Goal: Task Accomplishment & Management: Manage account settings

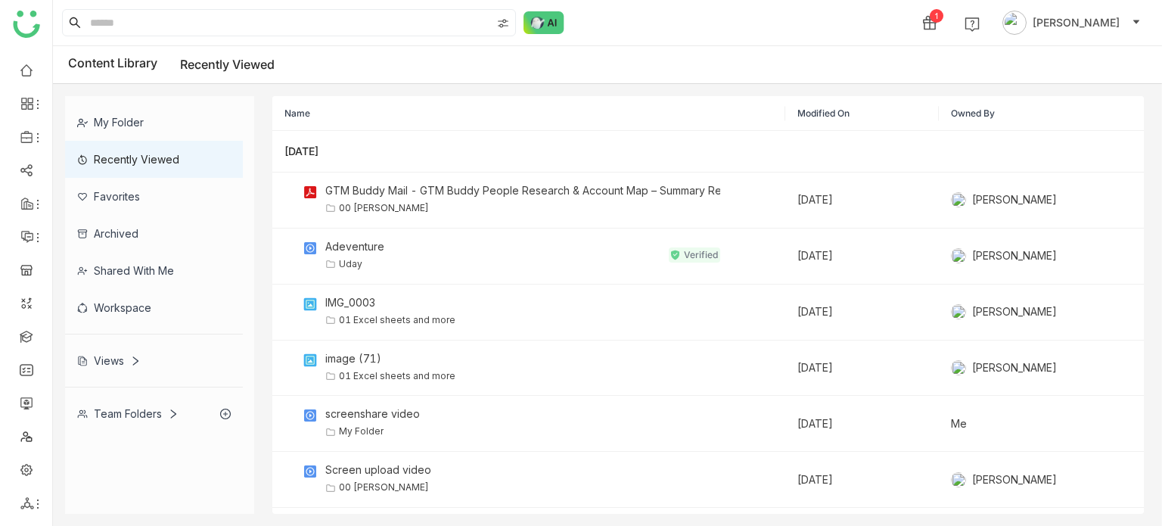
click at [608, 84] on div "My Folder Recently Viewed Favorites Archived Shared with me Workspace Views Tea…" at bounding box center [607, 305] width 1109 height 442
click at [41, 130] on body "1 [PERSON_NAME] Content Library Recently Viewed My Folder Recently Viewed Favor…" at bounding box center [581, 263] width 1162 height 526
click at [70, 167] on link "FAQs" at bounding box center [105, 172] width 98 height 11
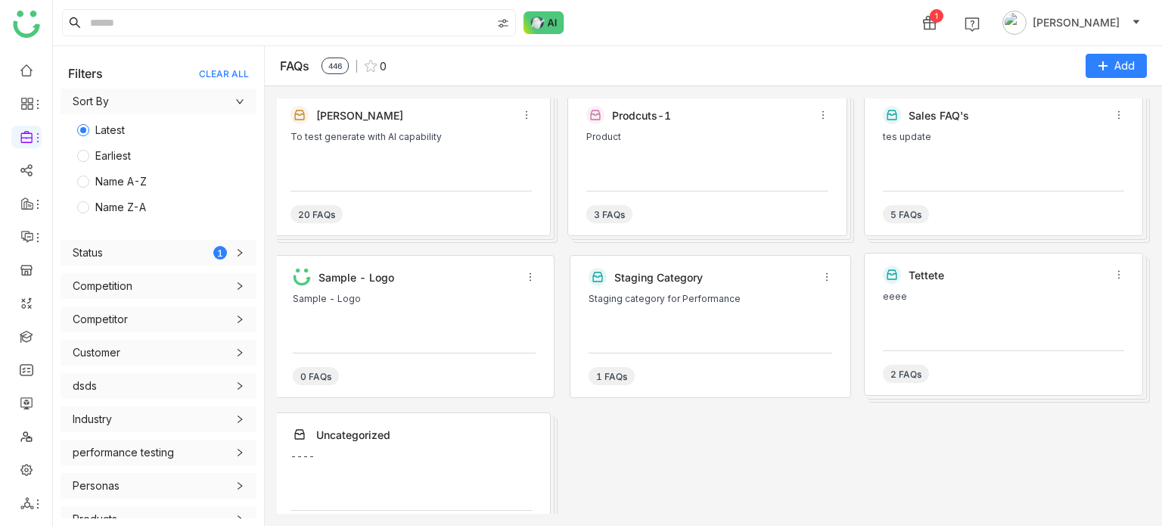
click at [411, 175] on div "To test generate with AI capability" at bounding box center [410, 154] width 241 height 45
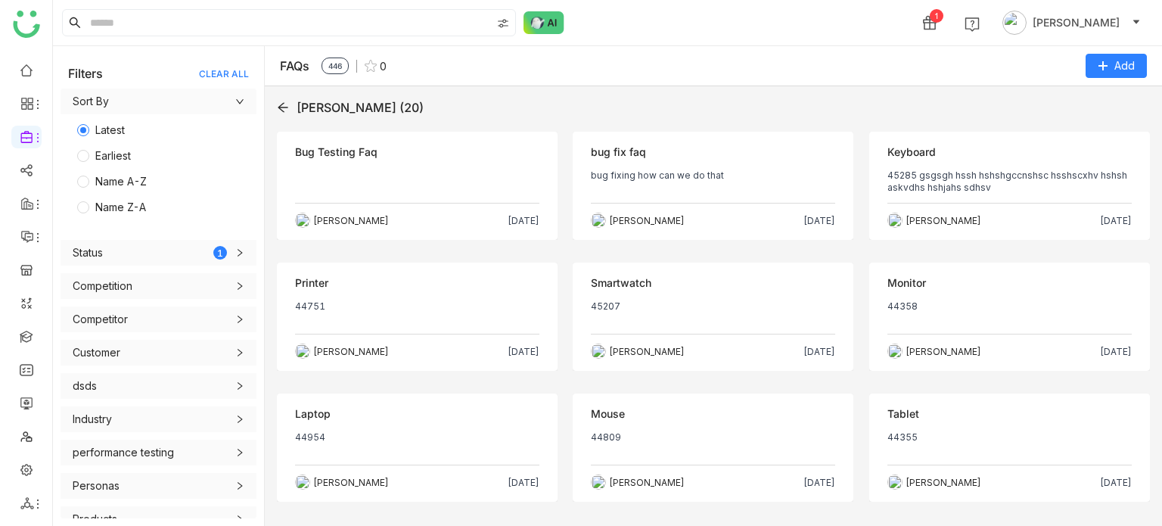
click at [447, 176] on p at bounding box center [417, 181] width 244 height 24
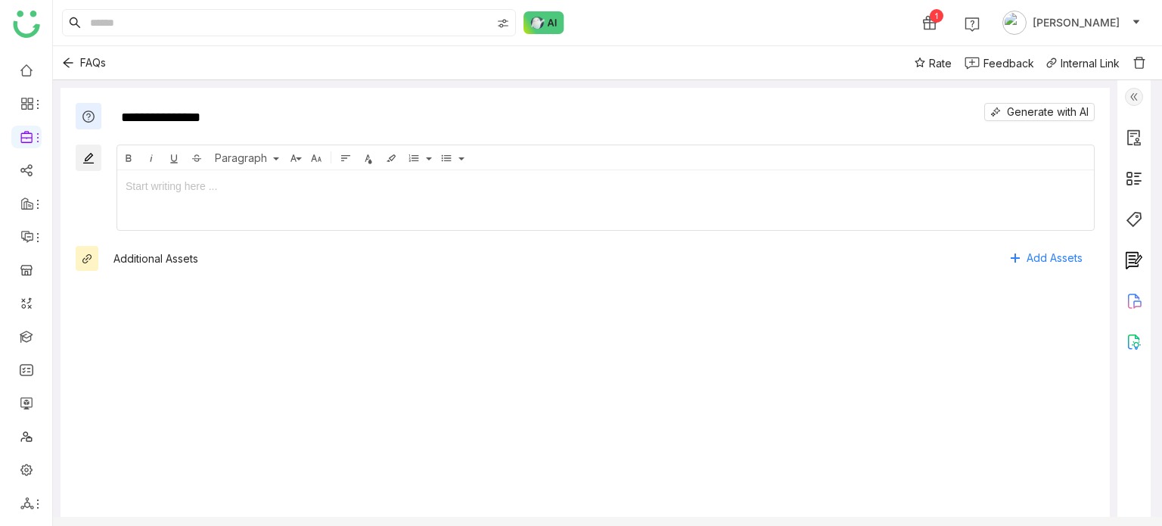
click at [1126, 93] on img at bounding box center [1134, 97] width 18 height 18
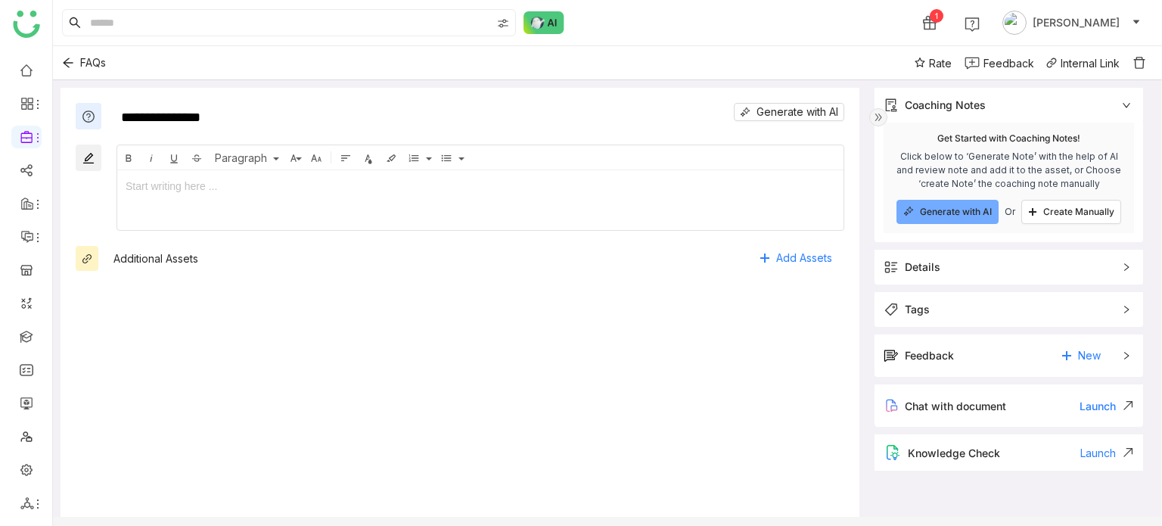
click at [965, 368] on div "Feedback New" at bounding box center [1008, 355] width 269 height 42
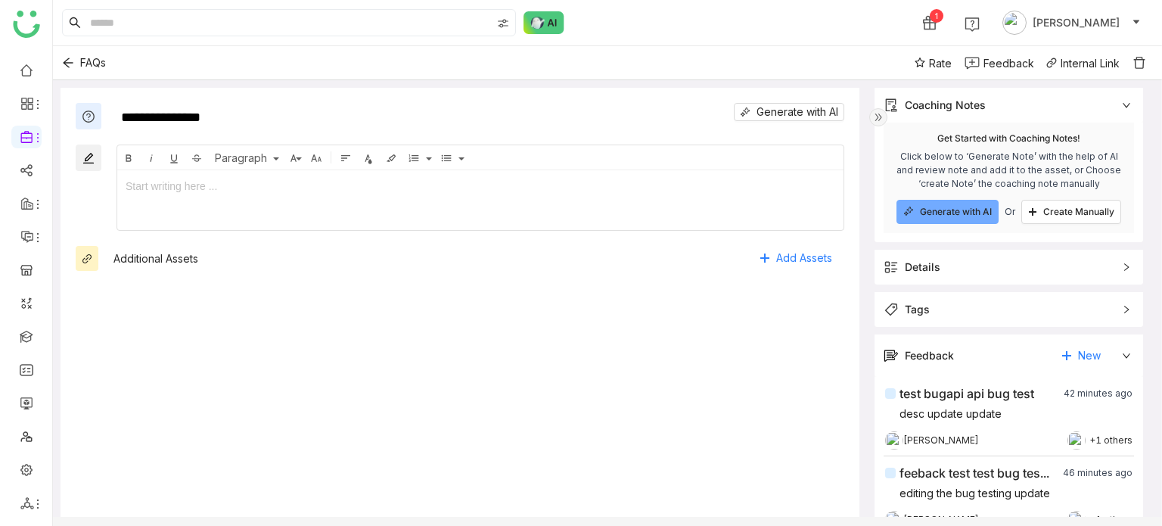
scroll to position [113, 0]
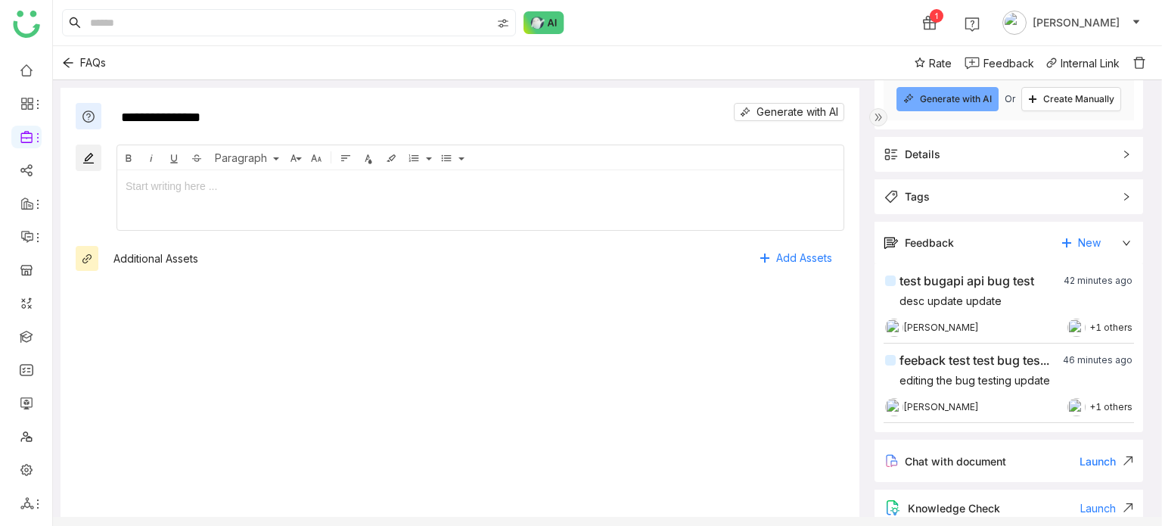
click at [970, 408] on div "[PERSON_NAME] +1 others" at bounding box center [1008, 406] width 247 height 15
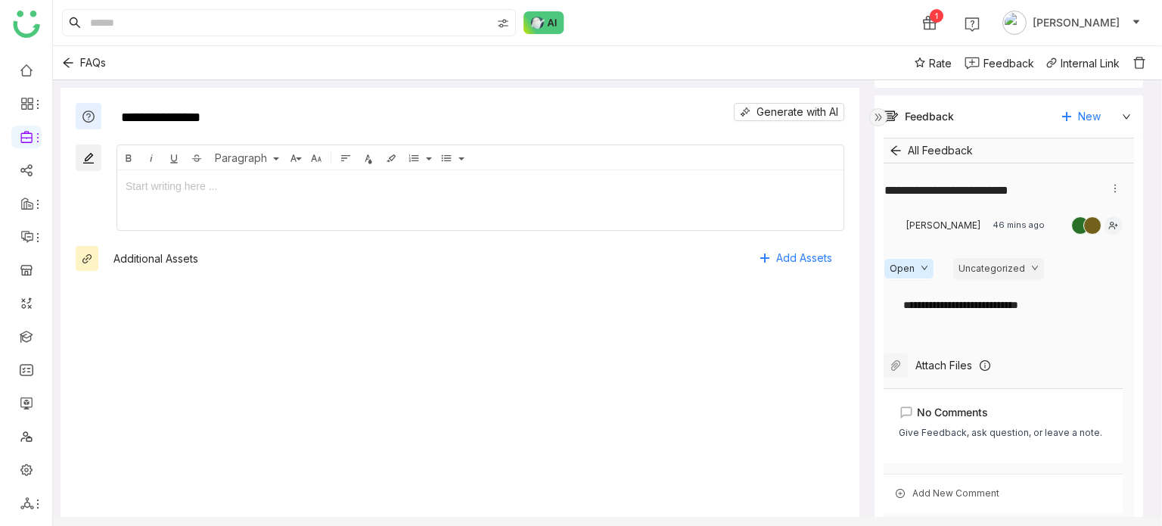
scroll to position [238, 0]
click at [952, 419] on span "No Comments" at bounding box center [952, 413] width 71 height 17
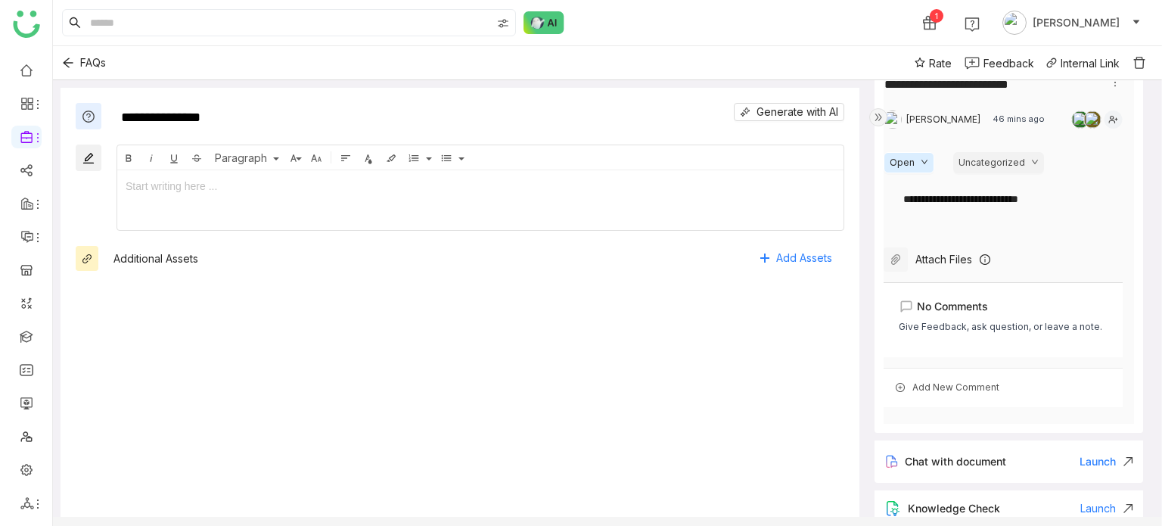
click at [979, 396] on div "Add New Comment" at bounding box center [1002, 387] width 239 height 39
click at [980, 406] on div at bounding box center [1003, 439] width 209 height 112
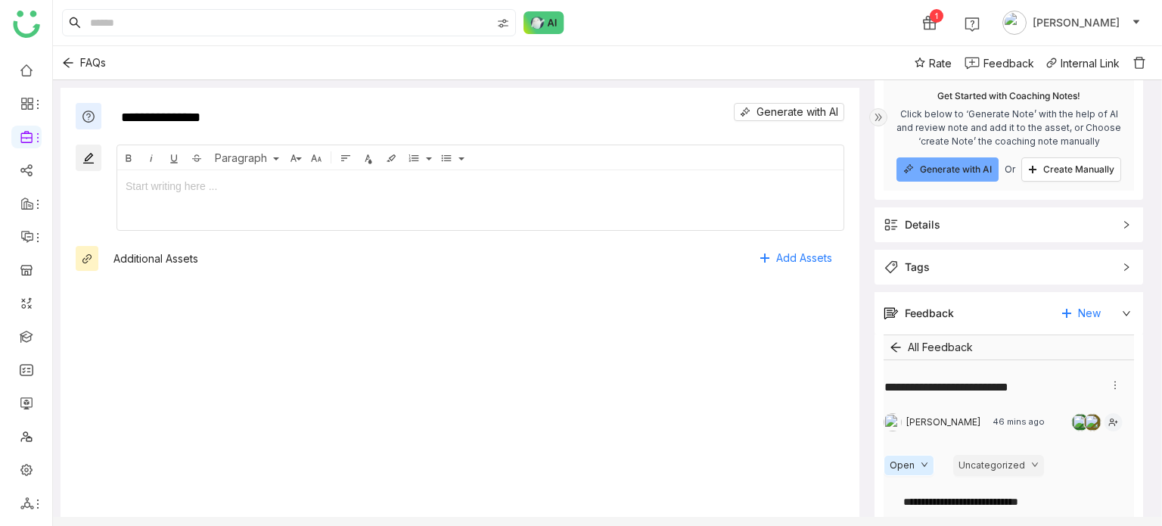
scroll to position [0, 0]
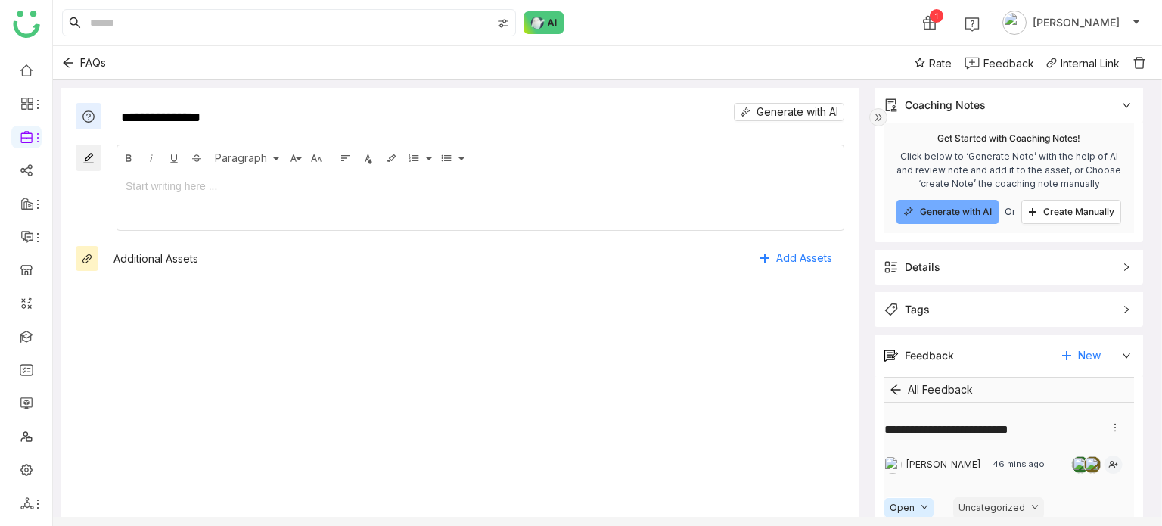
click at [973, 387] on div "All Feedback" at bounding box center [1008, 389] width 250 height 25
click at [894, 388] on icon "Back" at bounding box center [895, 389] width 12 height 12
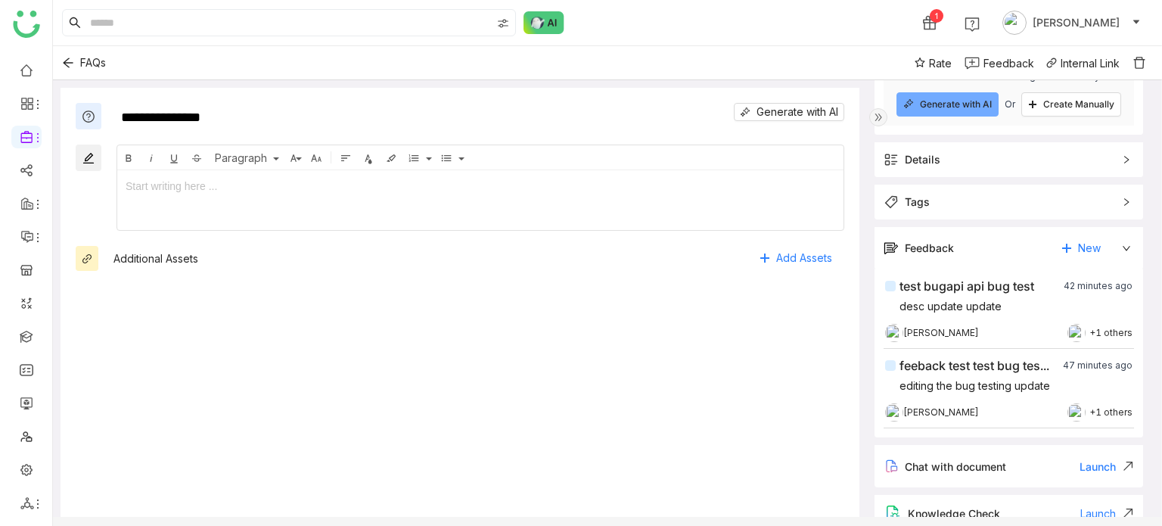
scroll to position [113, 0]
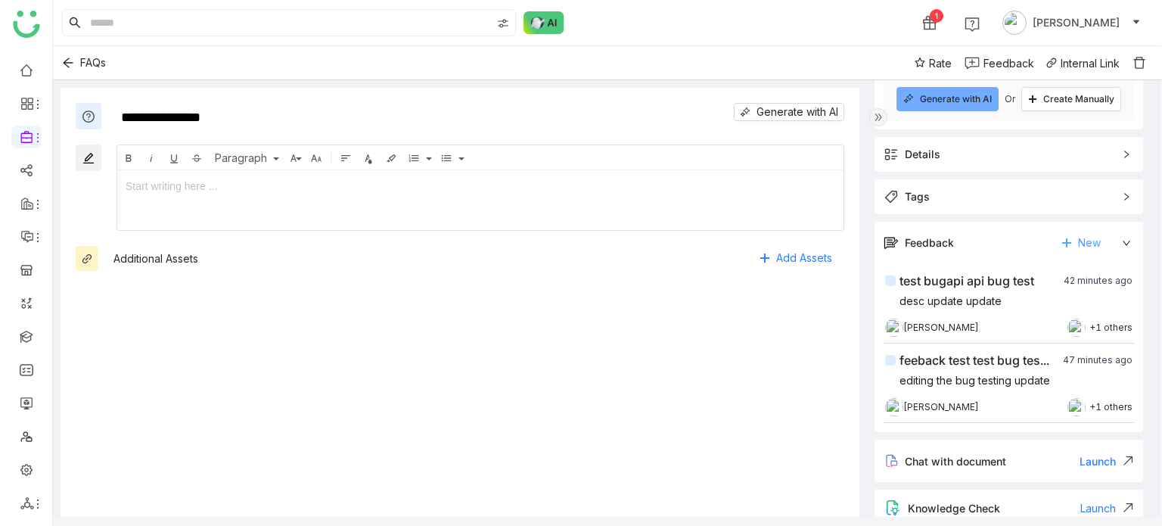
click at [1089, 234] on span "New" at bounding box center [1089, 242] width 23 height 23
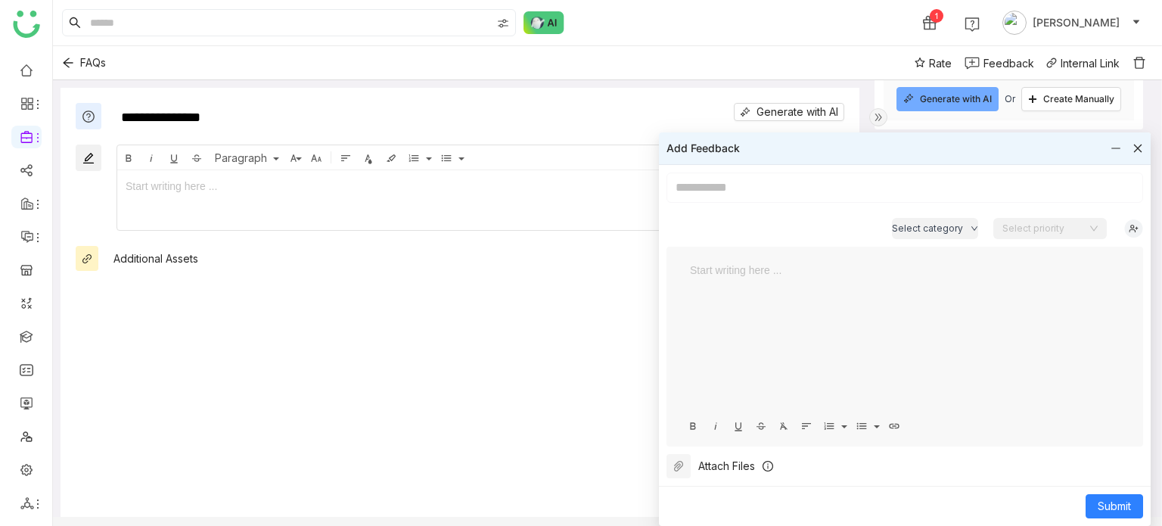
click at [1139, 154] on div at bounding box center [1137, 148] width 11 height 17
click at [1141, 146] on icon at bounding box center [1137, 148] width 11 height 11
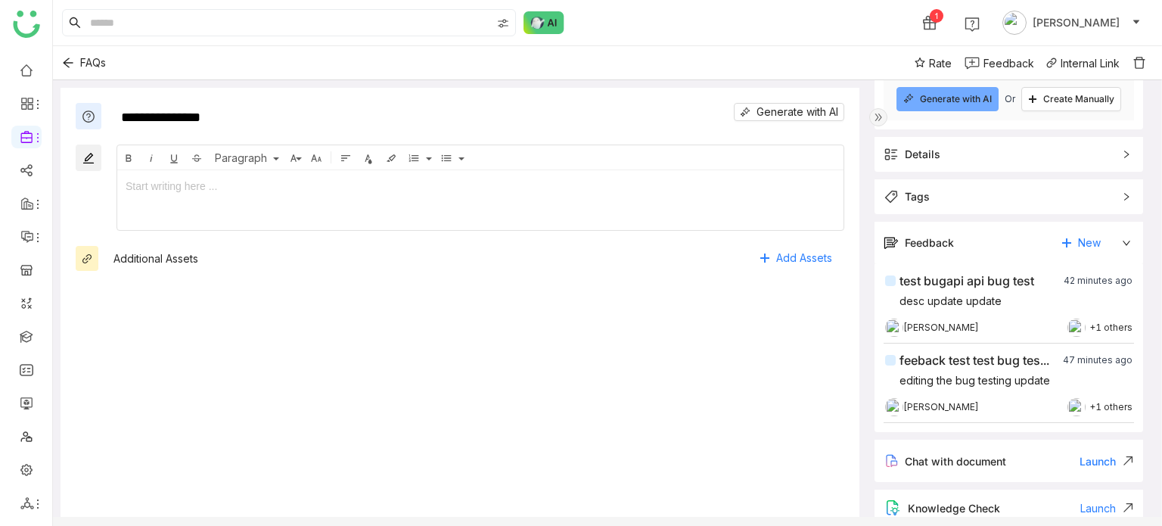
click at [953, 408] on span "[PERSON_NAME]" at bounding box center [941, 407] width 76 height 14
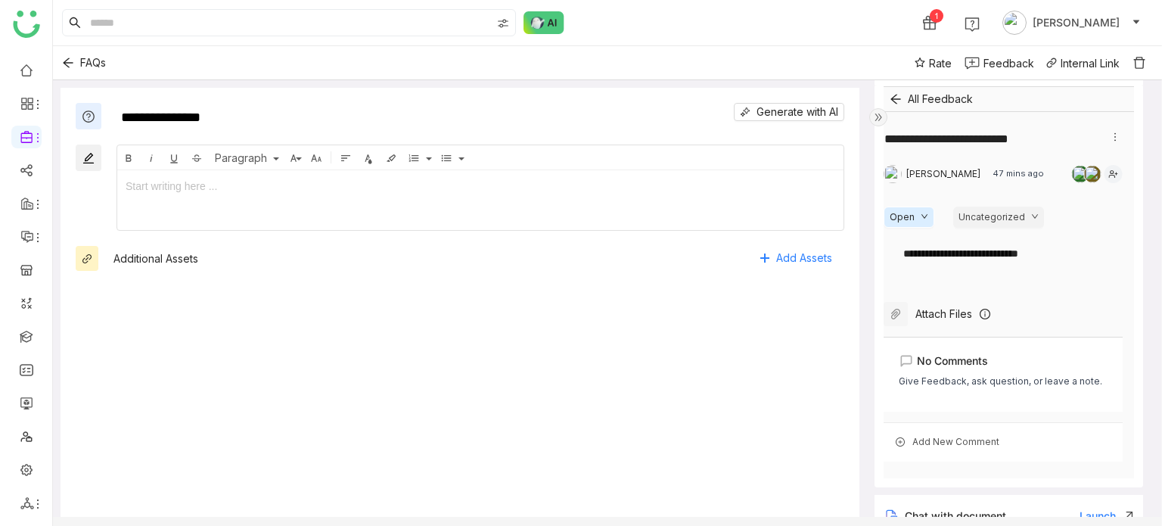
scroll to position [345, 0]
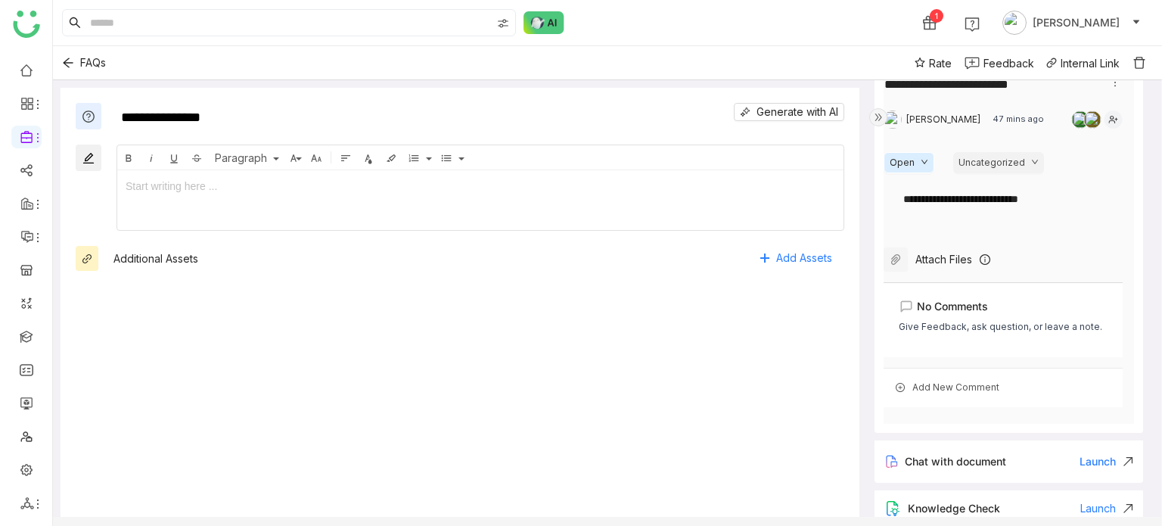
click at [959, 411] on div "**********" at bounding box center [1008, 228] width 250 height 392
click at [974, 319] on div "Give Feedback, ask question, or leave a note." at bounding box center [1000, 326] width 203 height 15
click at [993, 228] on div "**********" at bounding box center [1002, 210] width 239 height 53
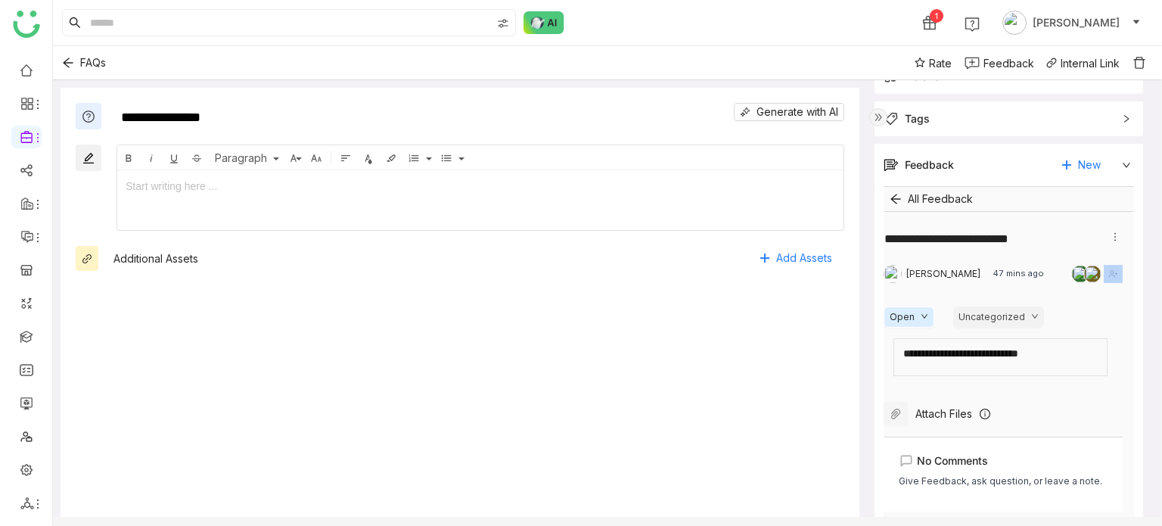
scroll to position [188, 0]
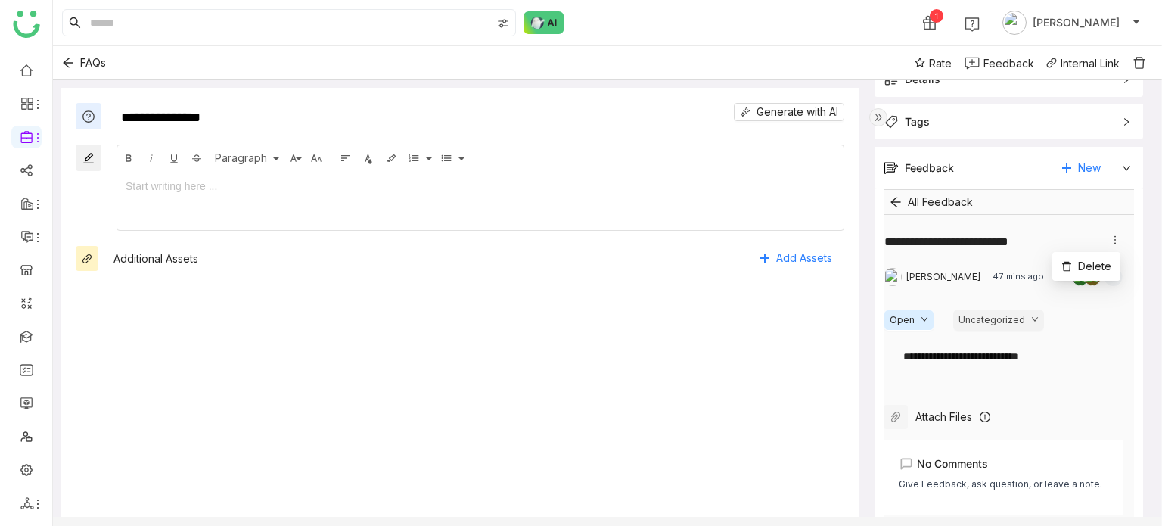
click at [1114, 241] on icon at bounding box center [1115, 239] width 2 height 8
click at [1101, 269] on span "Delete" at bounding box center [1094, 265] width 33 height 13
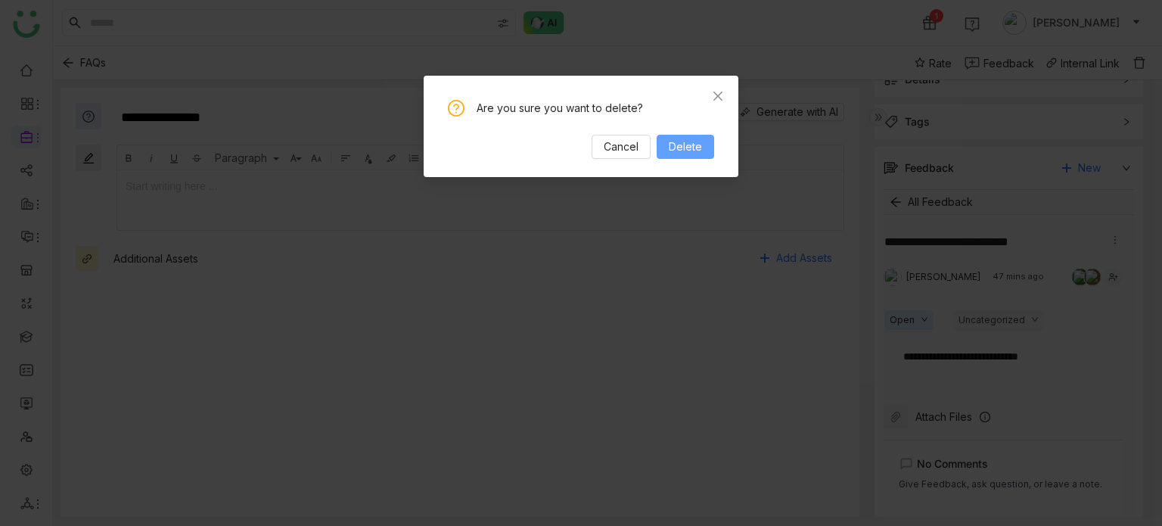
click at [696, 145] on span "Delete" at bounding box center [685, 146] width 33 height 17
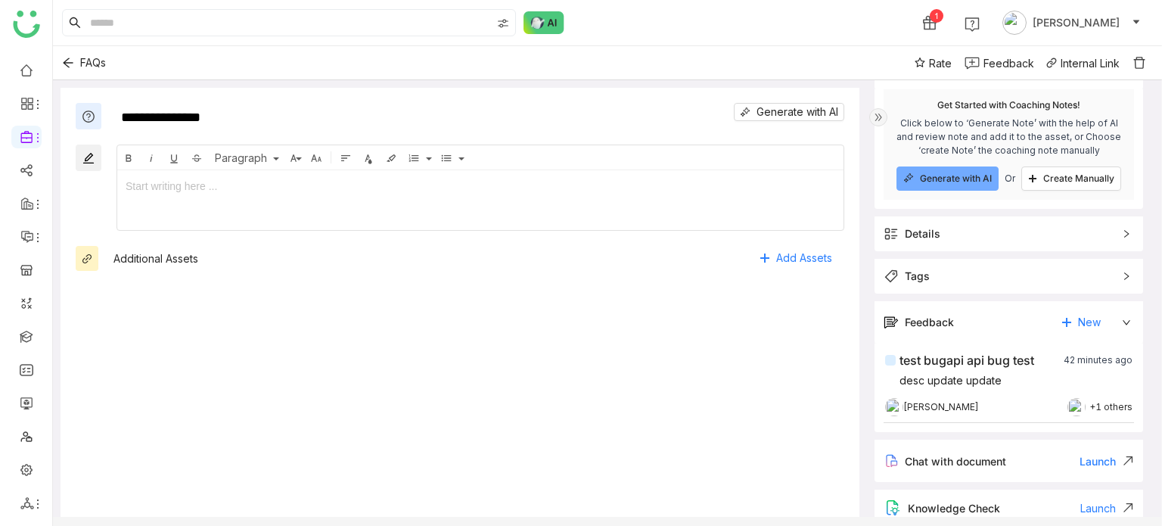
click at [1032, 356] on div "test bugapi api bug test" at bounding box center [966, 360] width 135 height 18
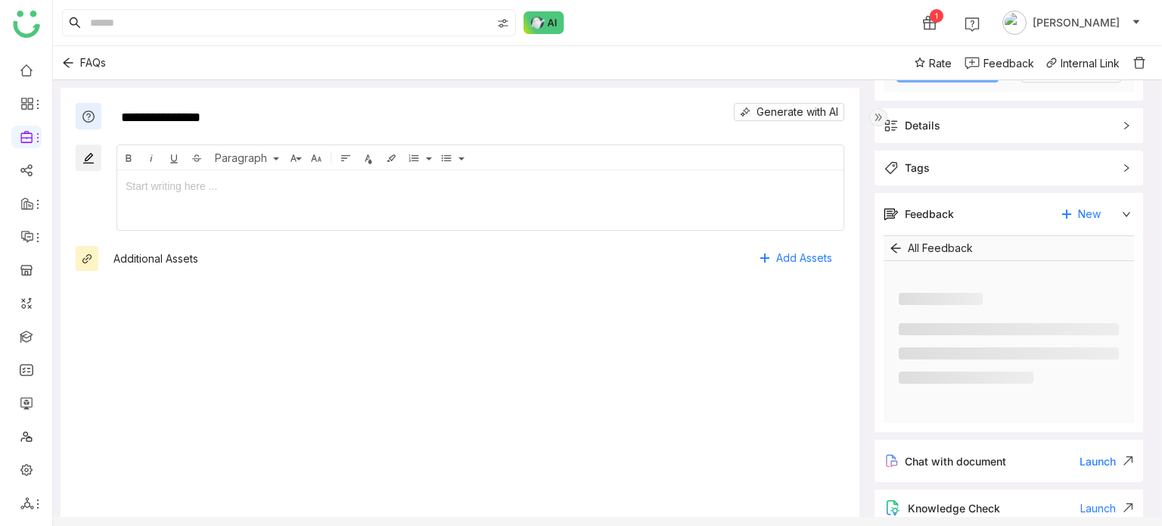
scroll to position [188, 0]
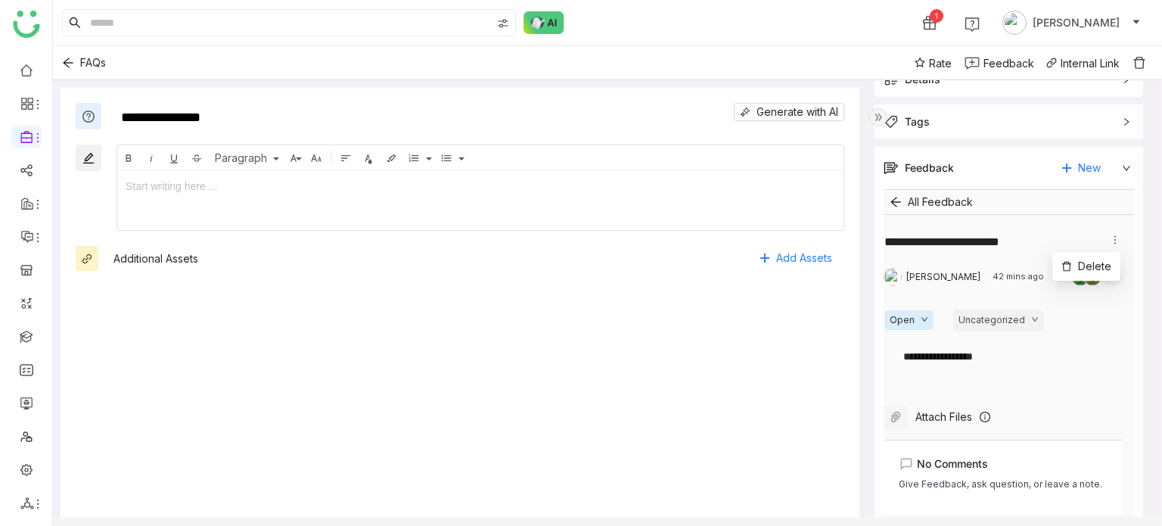
click at [1110, 239] on icon at bounding box center [1115, 239] width 11 height 11
click at [1092, 272] on span "Delete" at bounding box center [1094, 265] width 33 height 13
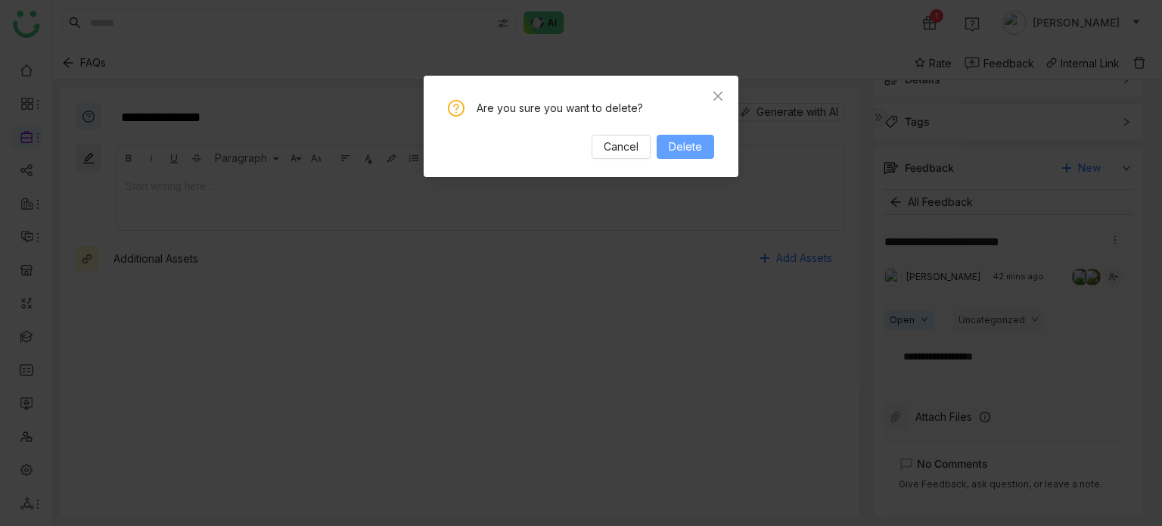
click at [683, 147] on span "Delete" at bounding box center [685, 146] width 33 height 17
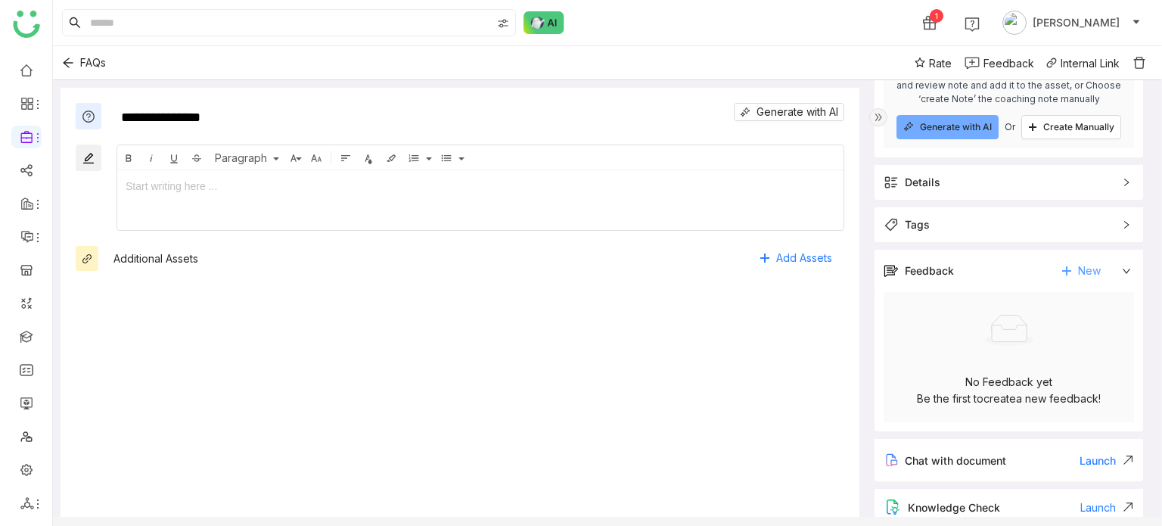
click at [1080, 272] on span "New" at bounding box center [1089, 270] width 23 height 23
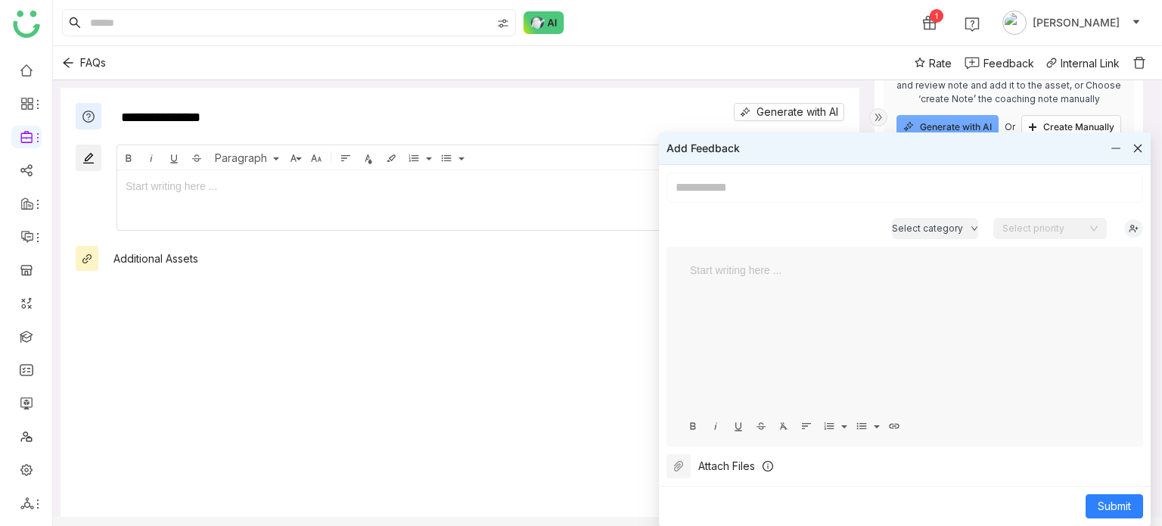
click at [899, 193] on input at bounding box center [904, 187] width 477 height 30
type input "********"
click at [1125, 496] on button "Submit" at bounding box center [1113, 506] width 57 height 24
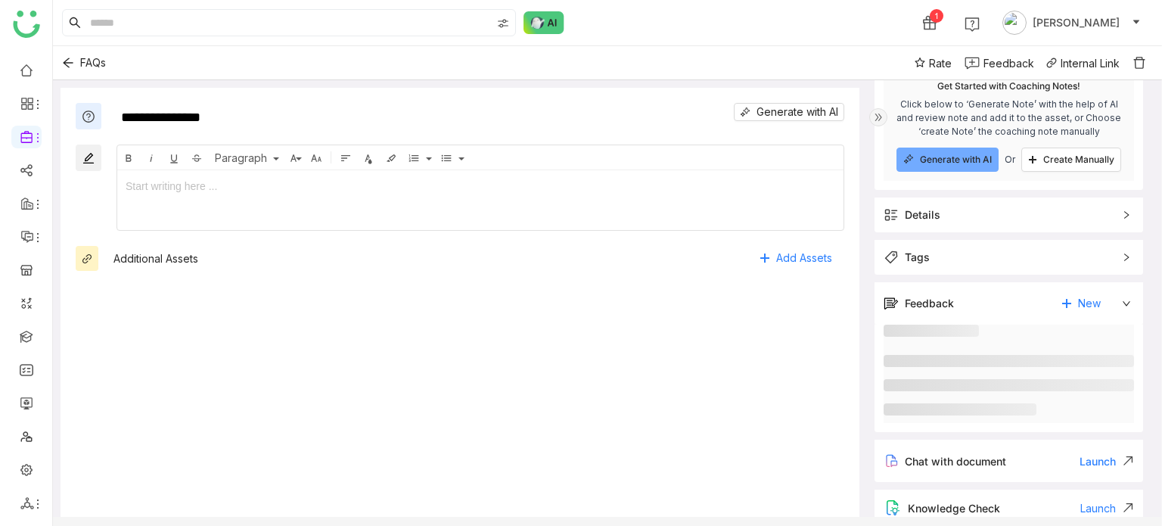
scroll to position [15, 0]
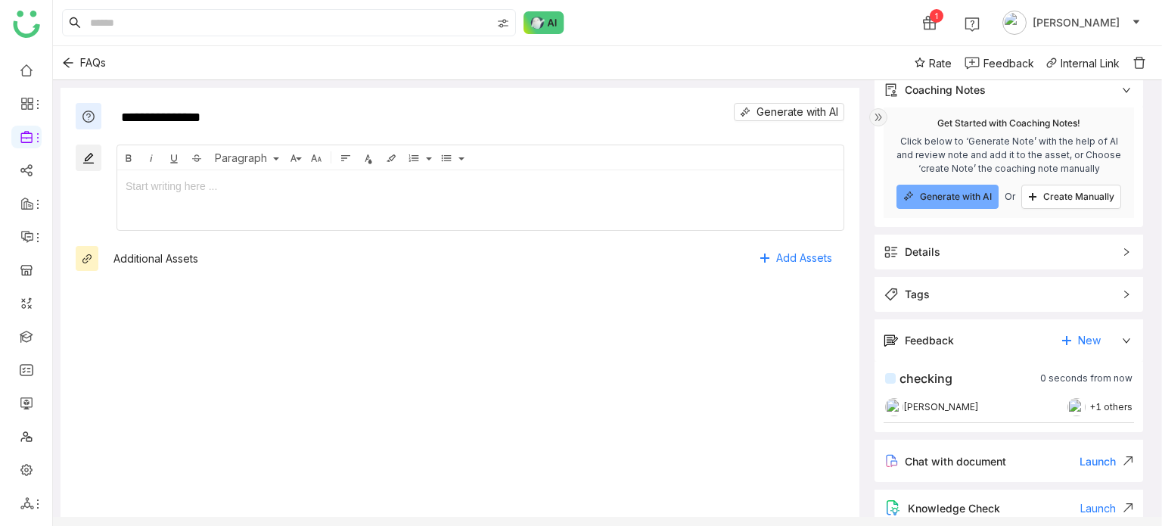
click at [1015, 405] on div "[PERSON_NAME] +1 others" at bounding box center [1008, 406] width 247 height 15
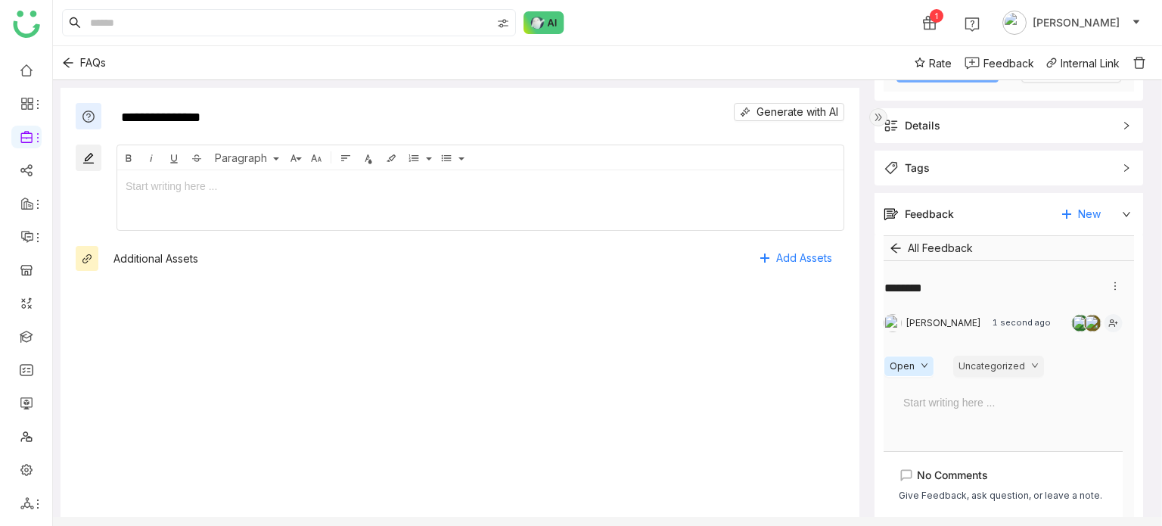
scroll to position [188, 0]
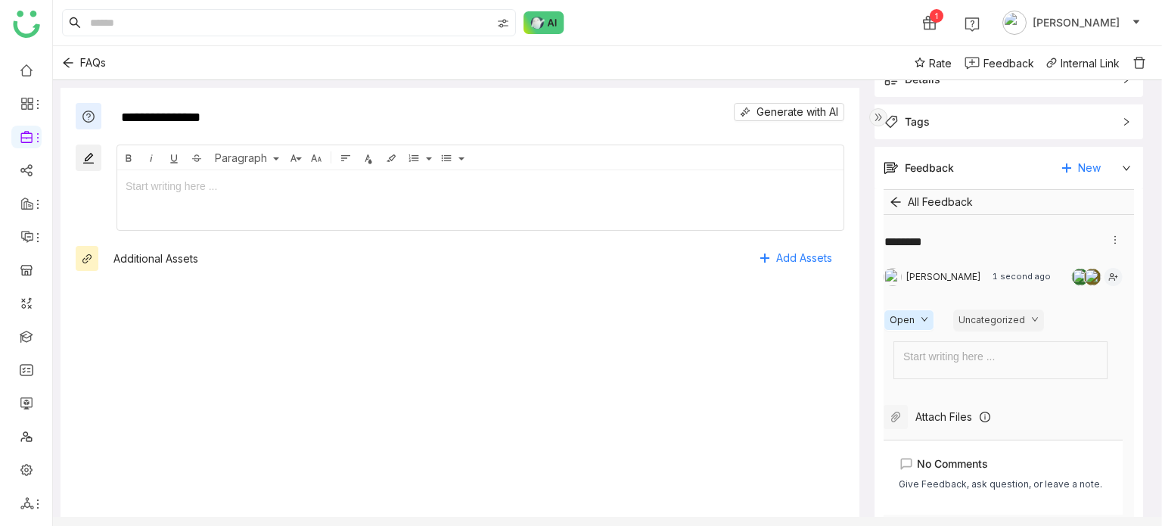
click at [995, 350] on div at bounding box center [1001, 356] width 197 height 17
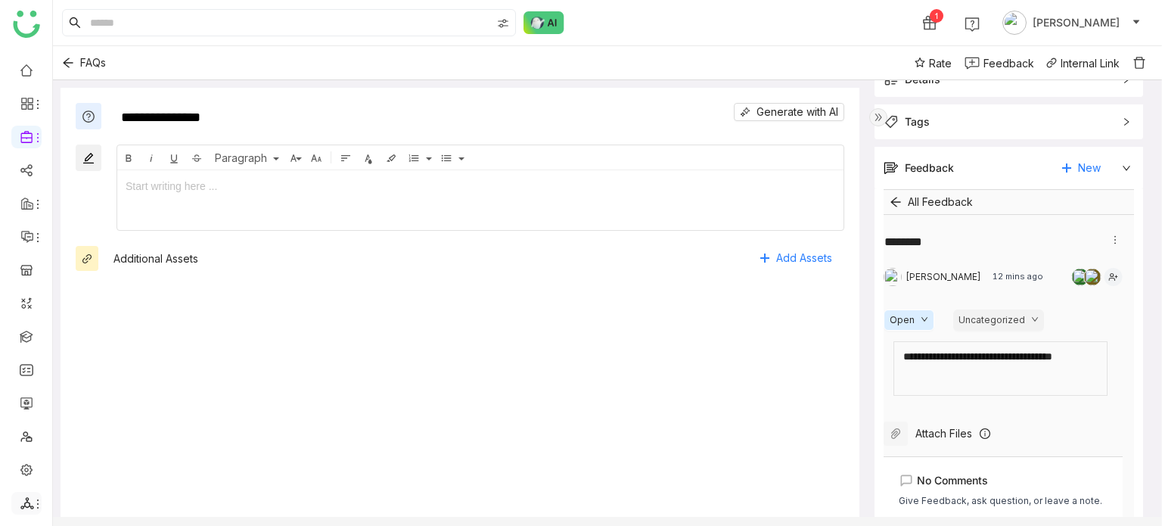
click at [26, 503] on span at bounding box center [26, 503] width 8 height 0
click at [73, 425] on link "List" at bounding box center [108, 419] width 104 height 11
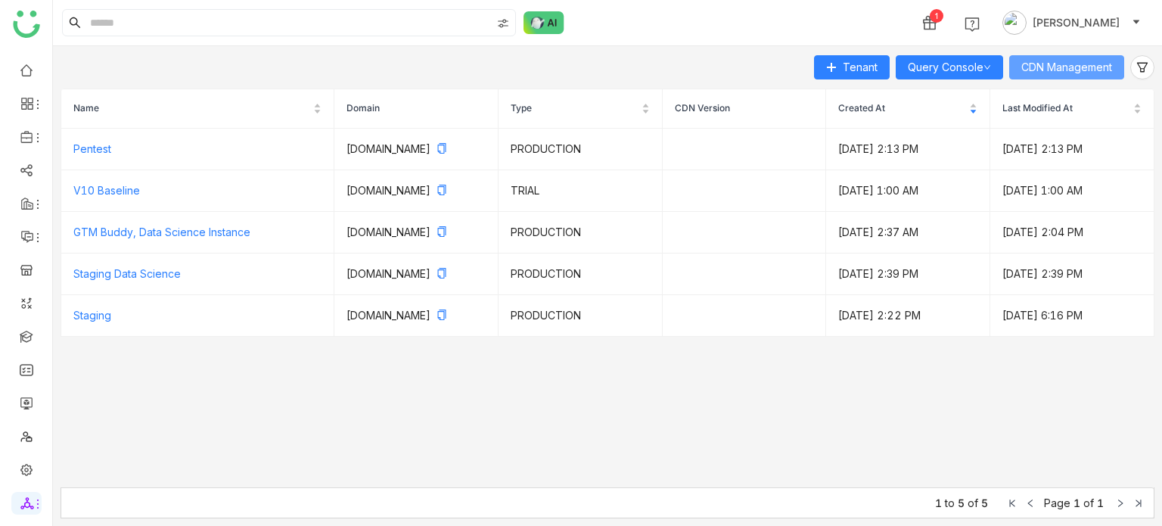
drag, startPoint x: 1109, startPoint y: 82, endPoint x: 1110, endPoint y: 75, distance: 7.7
click at [1110, 79] on div "Tenant Query Console CDN Management Name Domain Type CDN Version Created At Las…" at bounding box center [607, 286] width 1109 height 480
click at [1113, 69] on button "CDN Management" at bounding box center [1066, 67] width 115 height 24
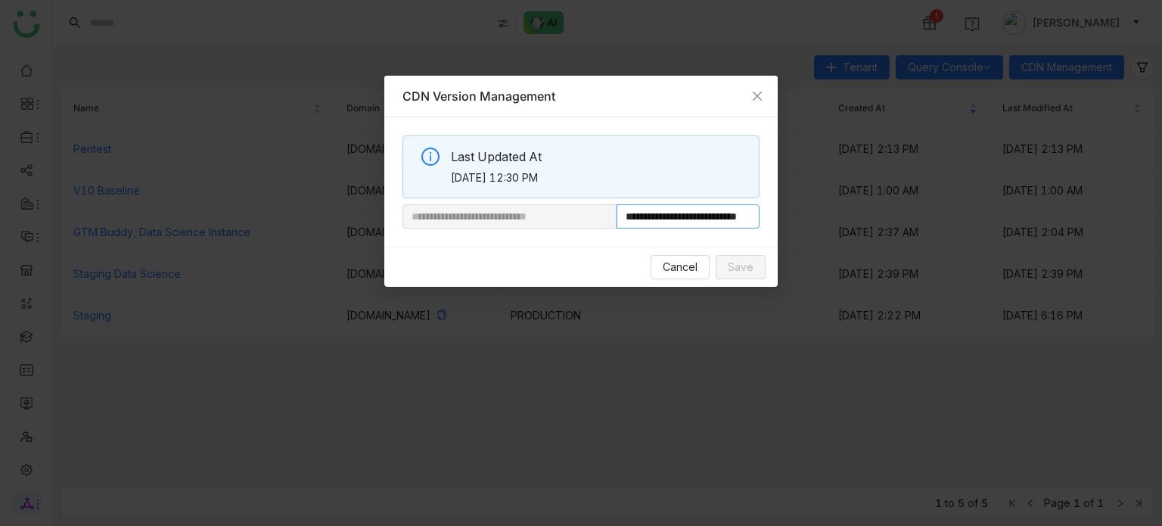
click at [705, 211] on input "**********" at bounding box center [687, 216] width 143 height 24
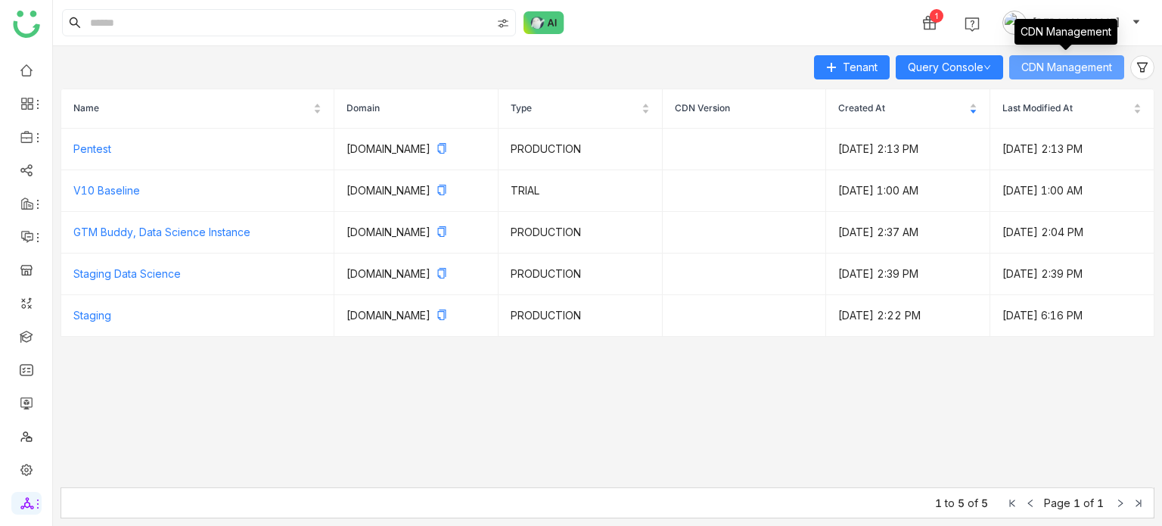
click at [1074, 57] on button "CDN Management" at bounding box center [1066, 67] width 115 height 24
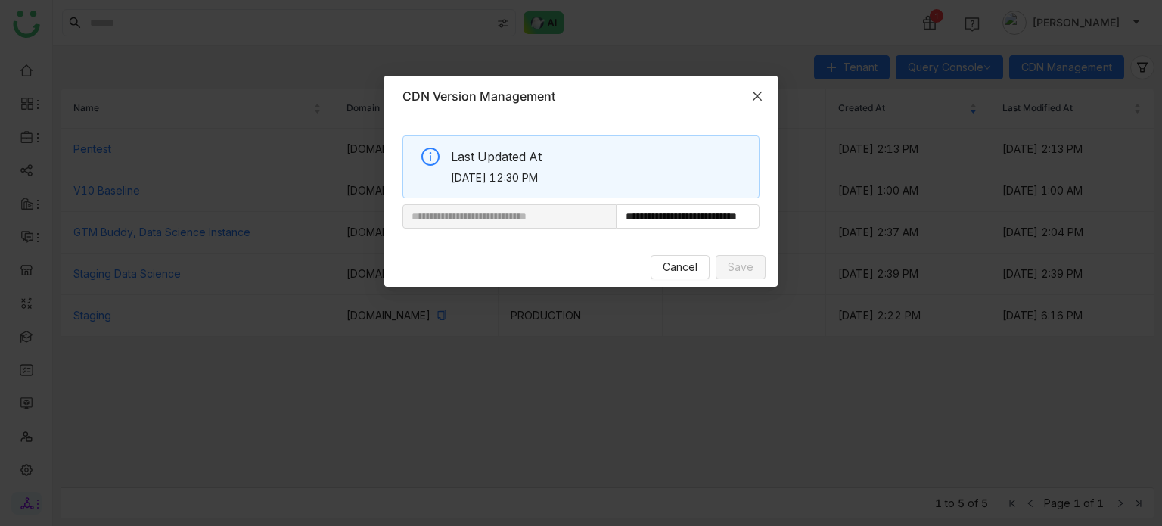
click at [750, 88] on span "Close" at bounding box center [757, 96] width 41 height 41
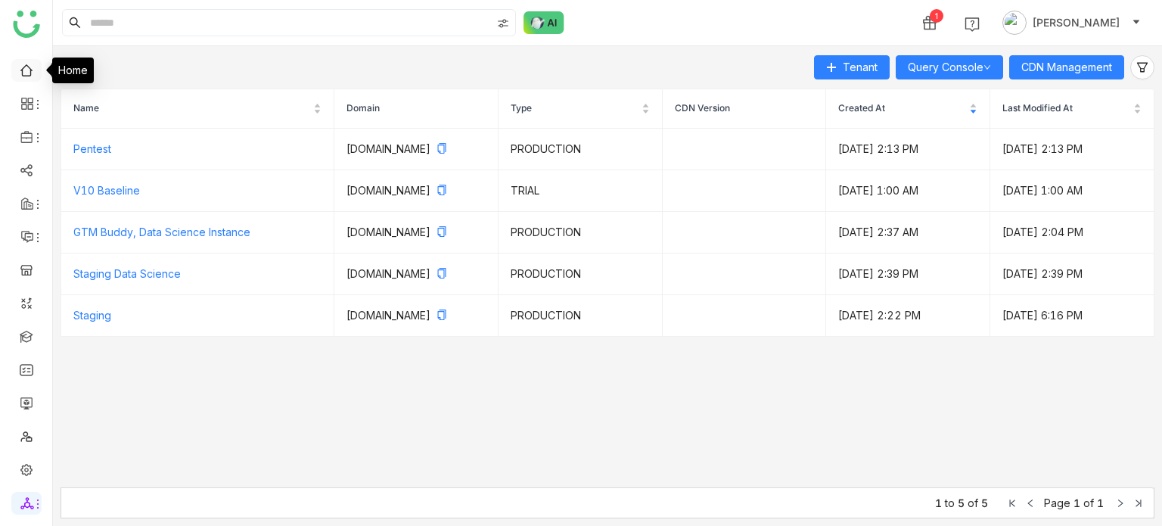
click at [21, 65] on link at bounding box center [27, 69] width 14 height 13
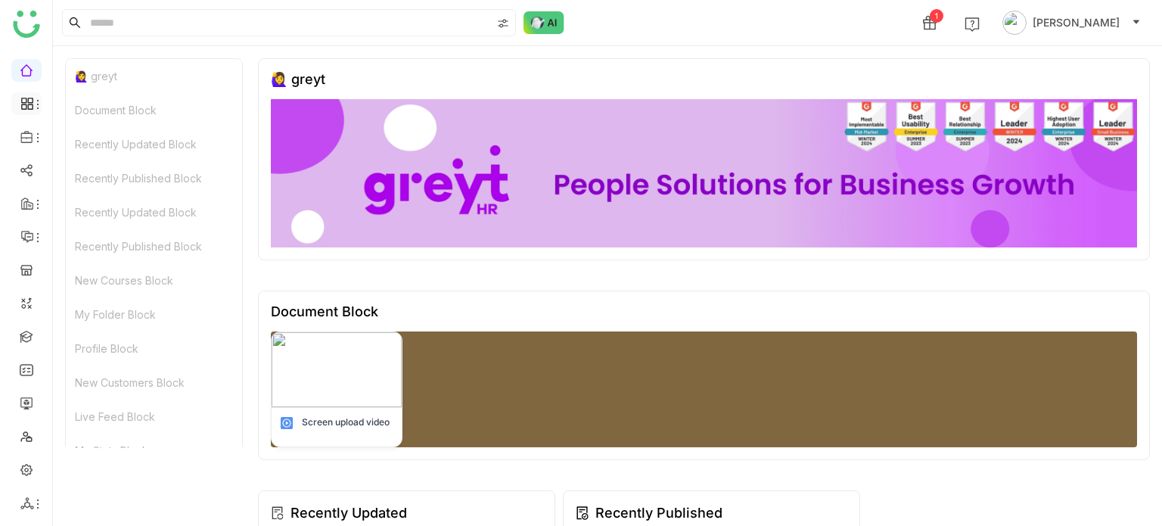
click at [36, 105] on icon at bounding box center [38, 104] width 12 height 12
click at [33, 139] on icon at bounding box center [38, 138] width 12 height 12
click at [77, 219] on link "Library" at bounding box center [105, 224] width 98 height 11
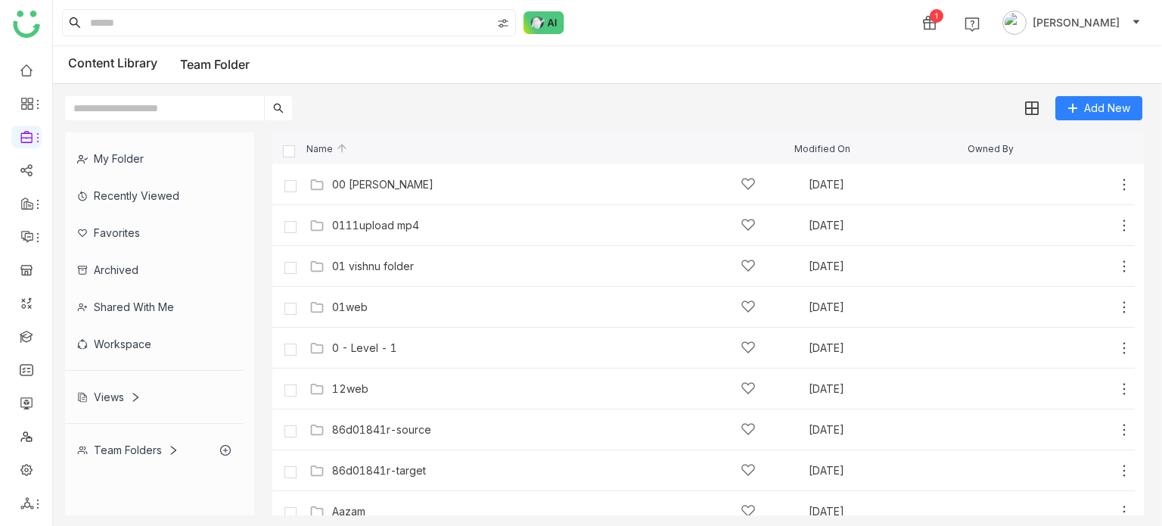
click at [382, 186] on div "00 [PERSON_NAME]" at bounding box center [382, 185] width 101 height 12
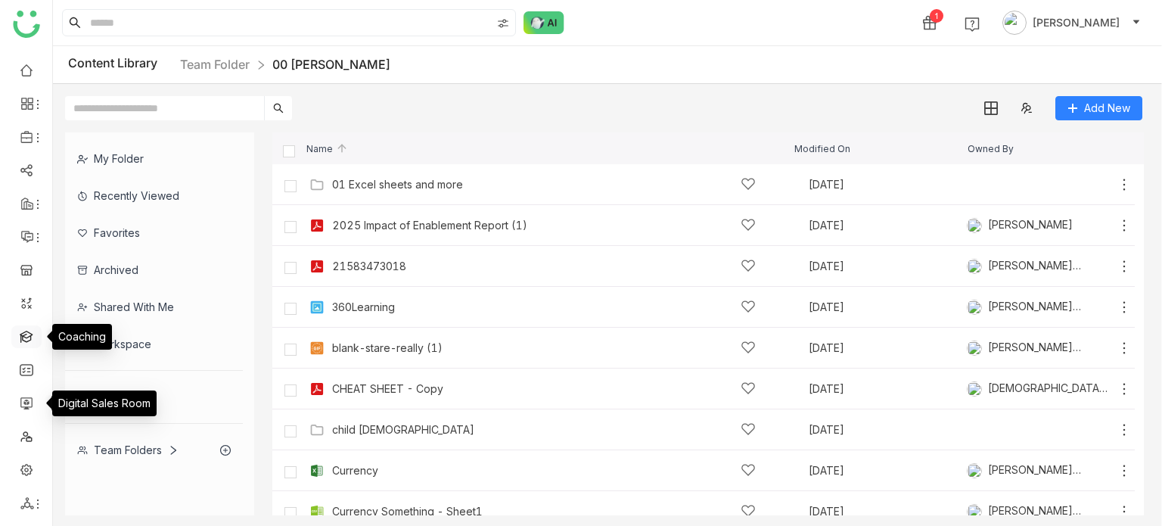
click at [24, 342] on link at bounding box center [27, 335] width 14 height 13
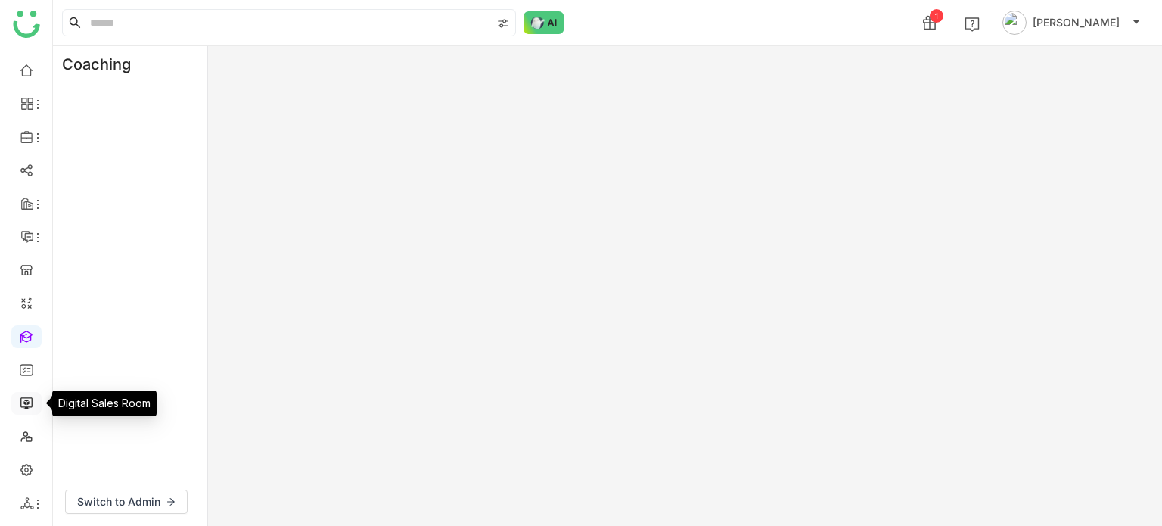
click at [20, 396] on link at bounding box center [27, 402] width 14 height 13
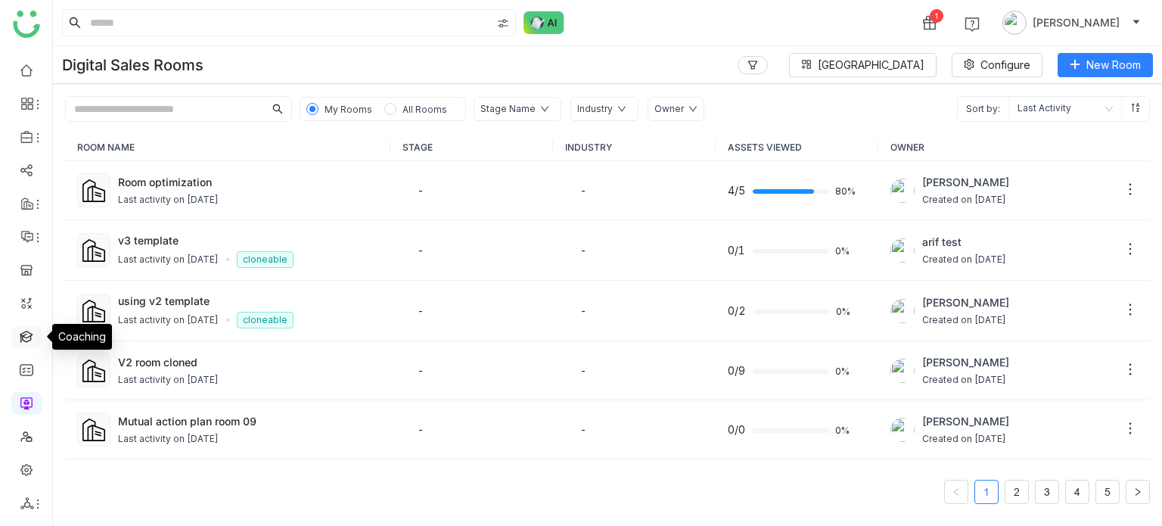
click at [33, 341] on link at bounding box center [27, 335] width 14 height 13
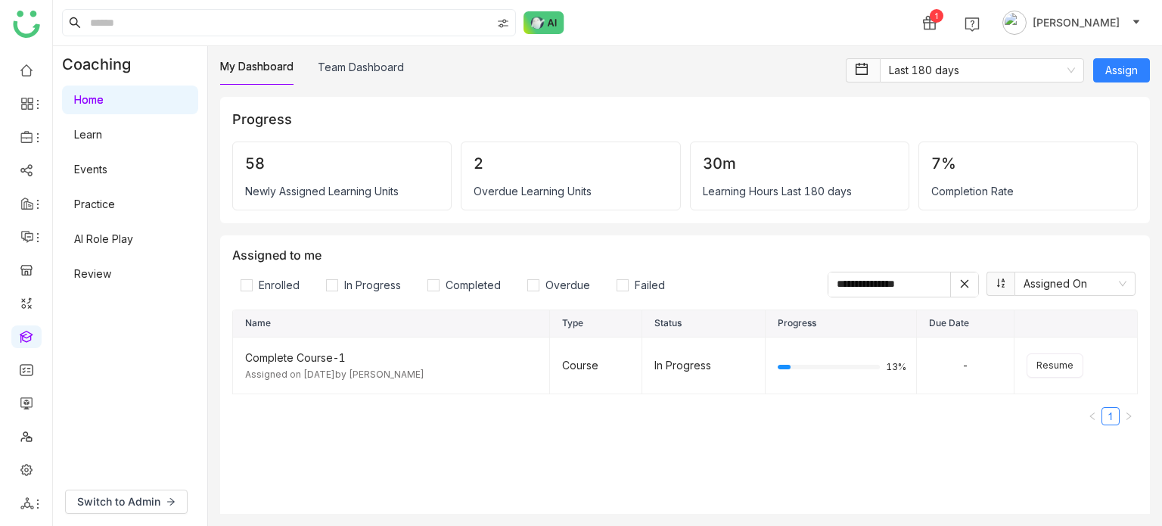
click at [29, 53] on ul at bounding box center [26, 286] width 52 height 477
click at [29, 68] on link at bounding box center [27, 69] width 14 height 13
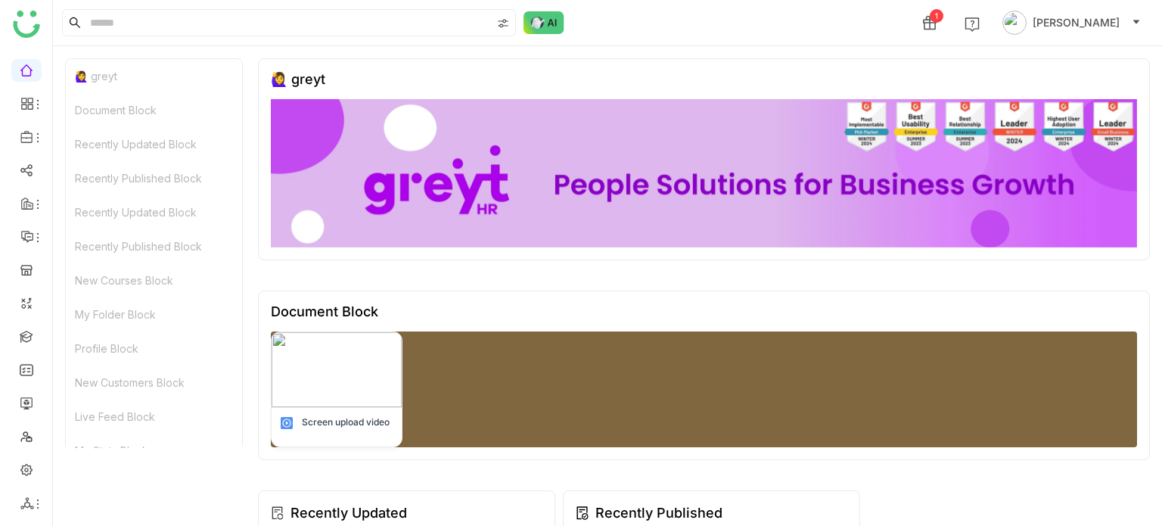
click at [28, 321] on ul at bounding box center [26, 286] width 52 height 477
click at [26, 331] on link at bounding box center [27, 335] width 14 height 13
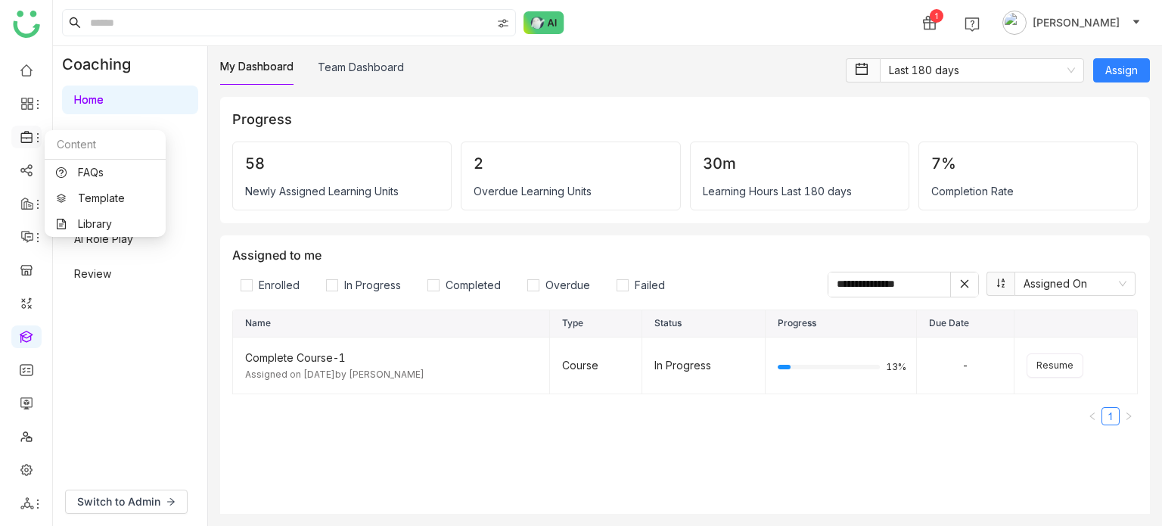
click at [30, 138] on icon at bounding box center [27, 137] width 14 height 14
click at [104, 225] on link "Library" at bounding box center [105, 224] width 98 height 11
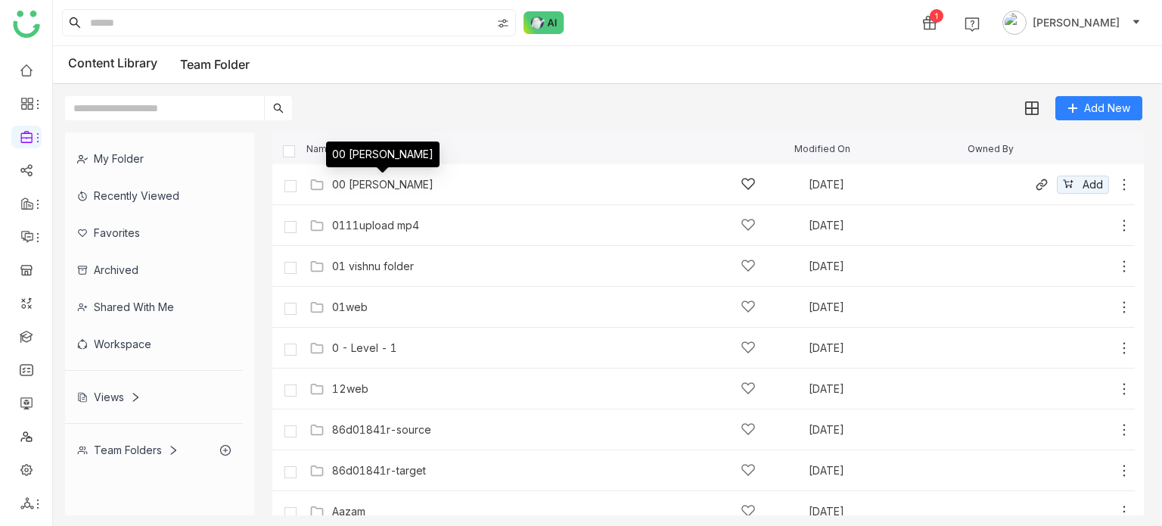
click at [377, 185] on div "00 [PERSON_NAME]" at bounding box center [382, 185] width 101 height 12
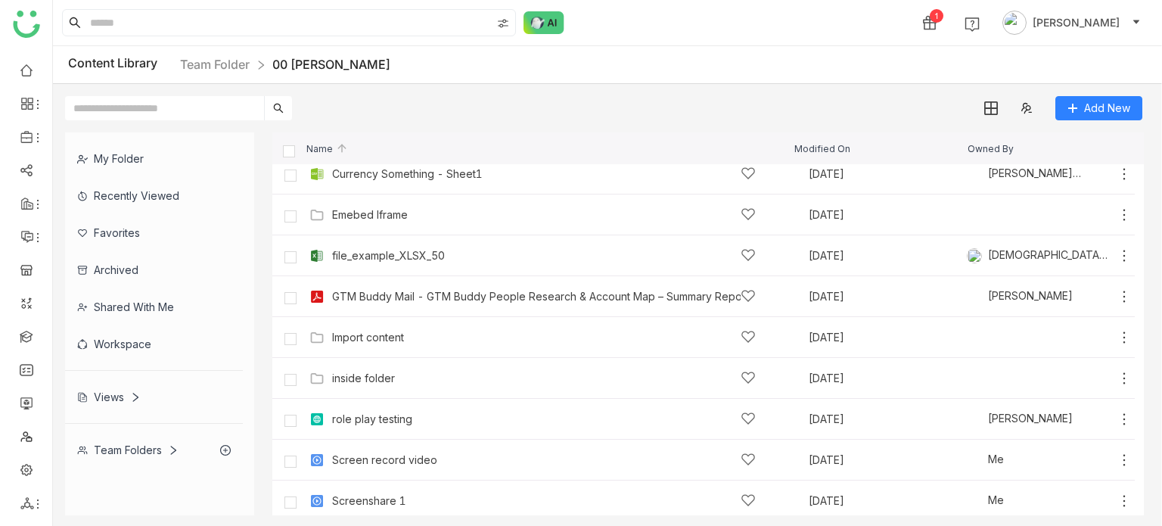
scroll to position [339, 0]
click at [366, 344] on div "Import content Sep 30, 2025 Add" at bounding box center [719, 335] width 826 height 23
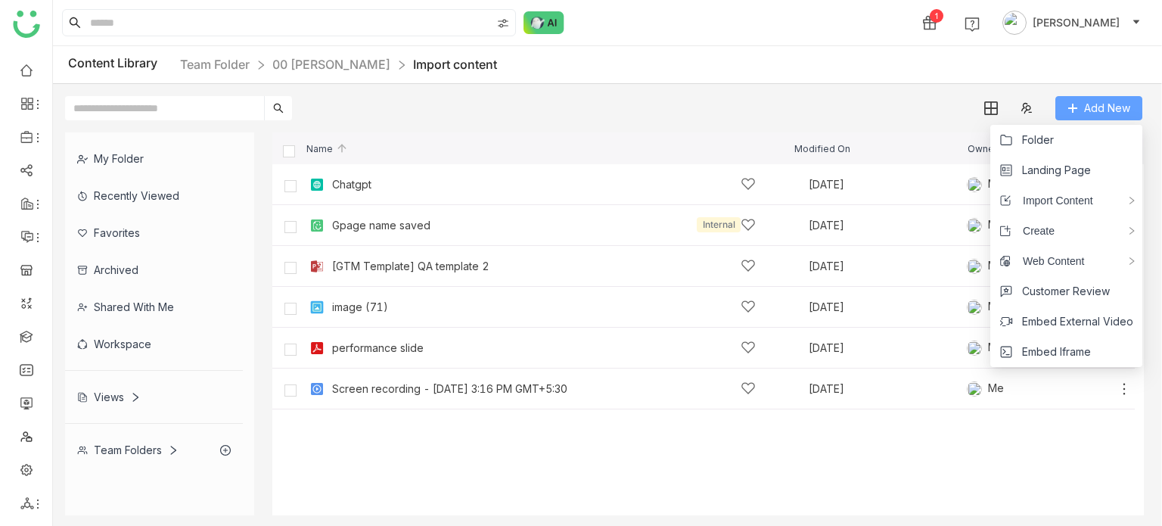
click at [1120, 113] on span "Add New" at bounding box center [1107, 108] width 46 height 17
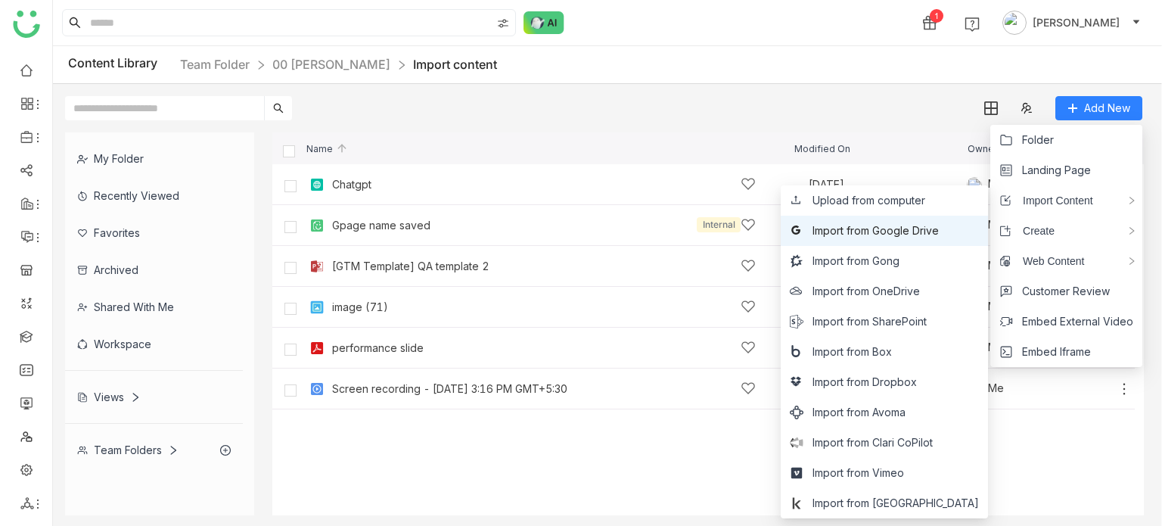
click at [939, 228] on span "Import from Google Drive" at bounding box center [875, 230] width 126 height 17
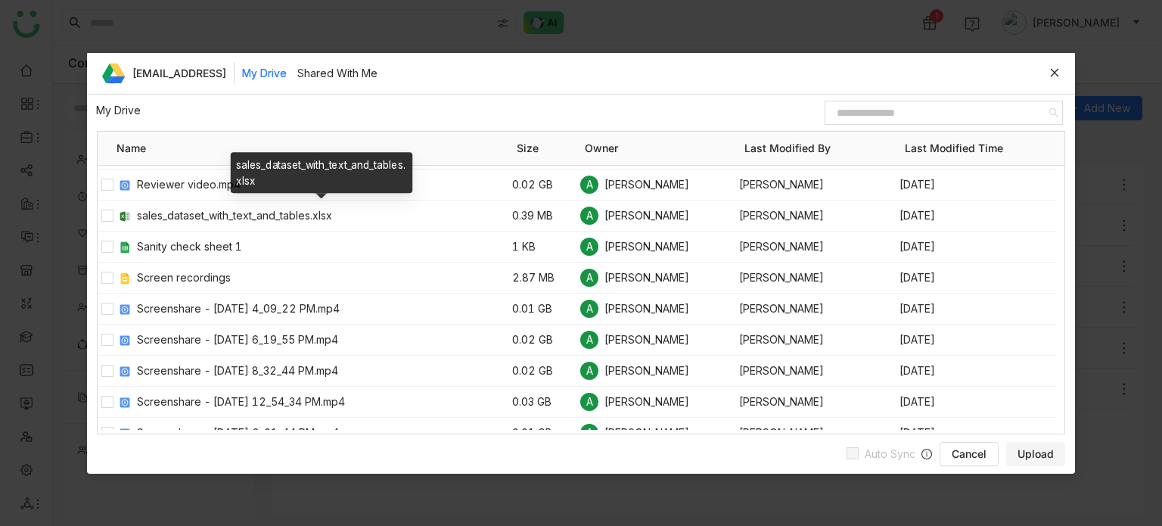
scroll to position [1234, 0]
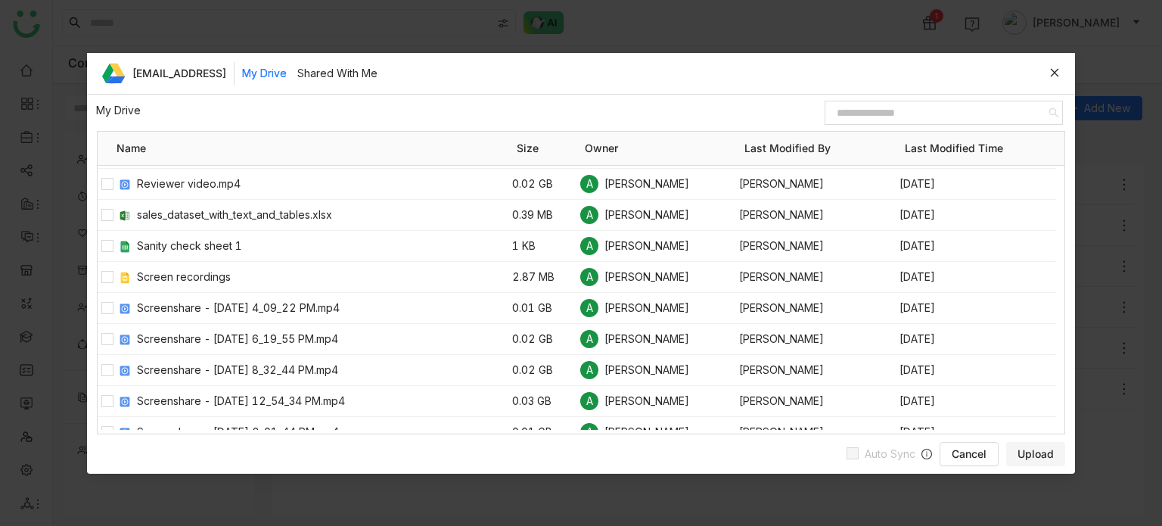
click at [896, 119] on input at bounding box center [937, 113] width 219 height 20
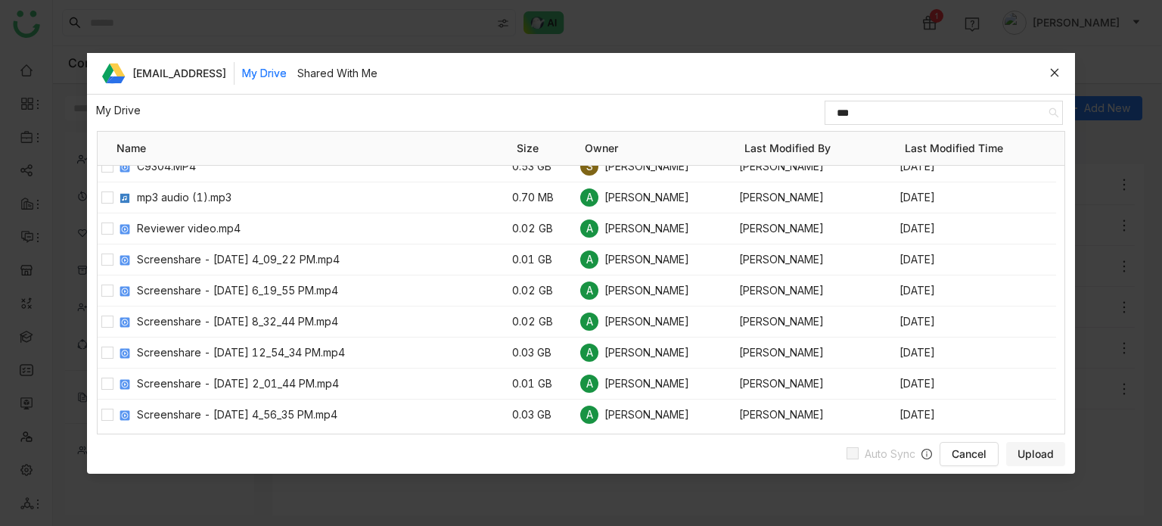
scroll to position [387, 0]
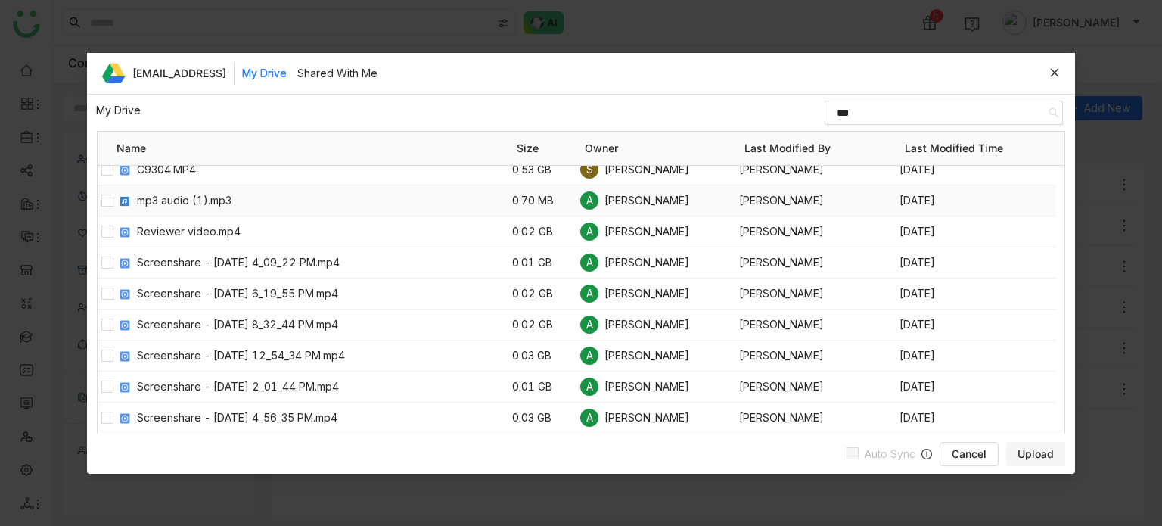
type input "***"
click at [1020, 450] on span "Upload" at bounding box center [1035, 453] width 36 height 15
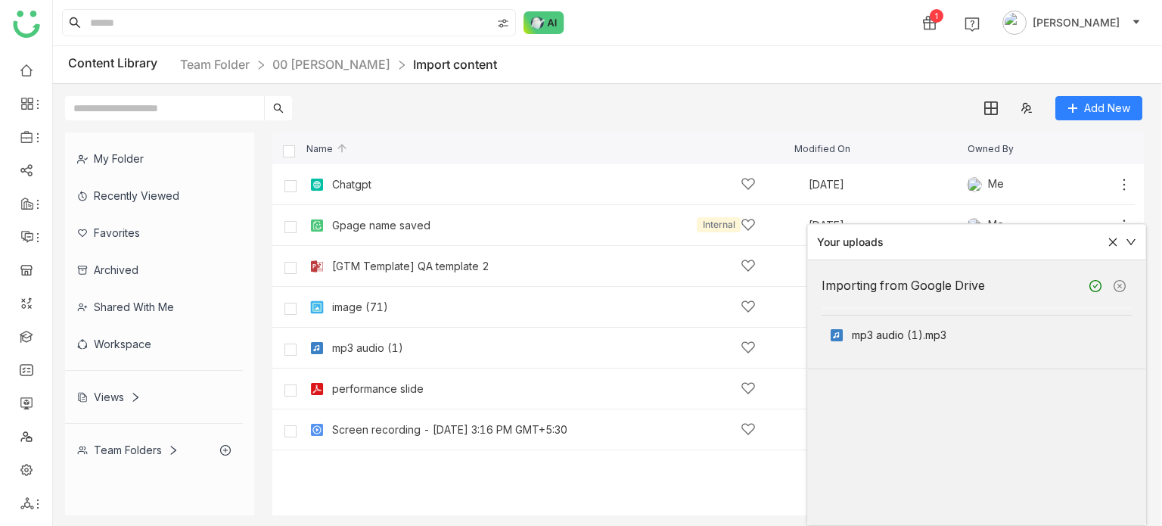
click at [786, 90] on div "Add New" at bounding box center [603, 102] width 1101 height 36
click at [357, 350] on div "mp3 audio (1)" at bounding box center [367, 348] width 71 height 12
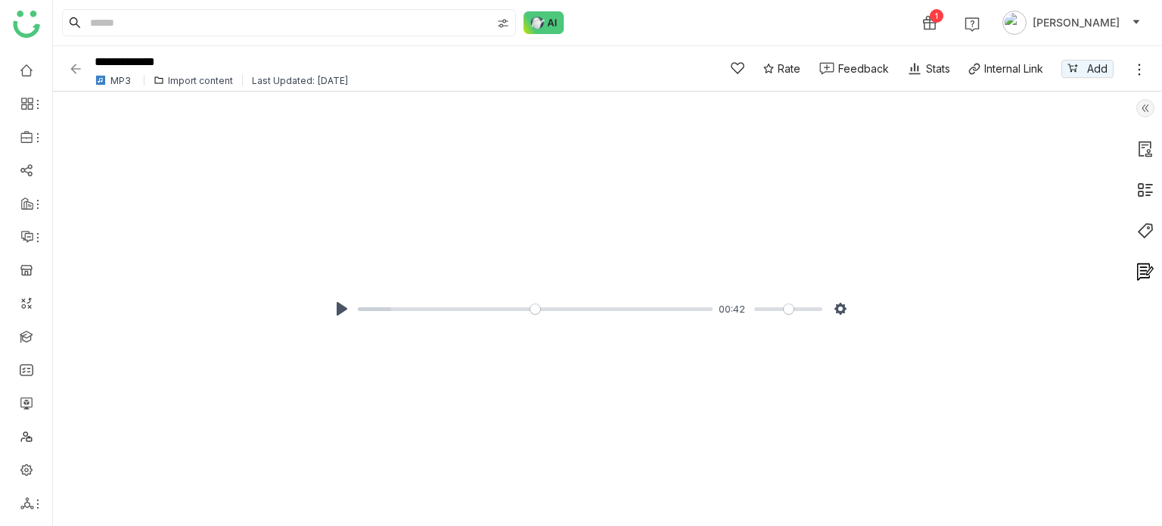
click at [1133, 67] on icon at bounding box center [1139, 69] width 15 height 15
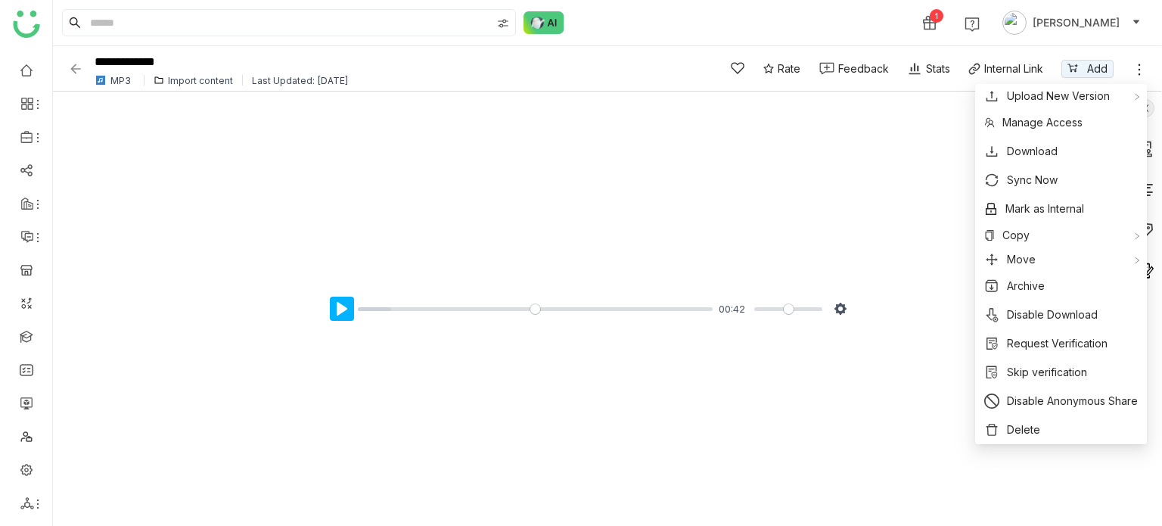
click at [330, 309] on button "Pause Play" at bounding box center [342, 308] width 24 height 24
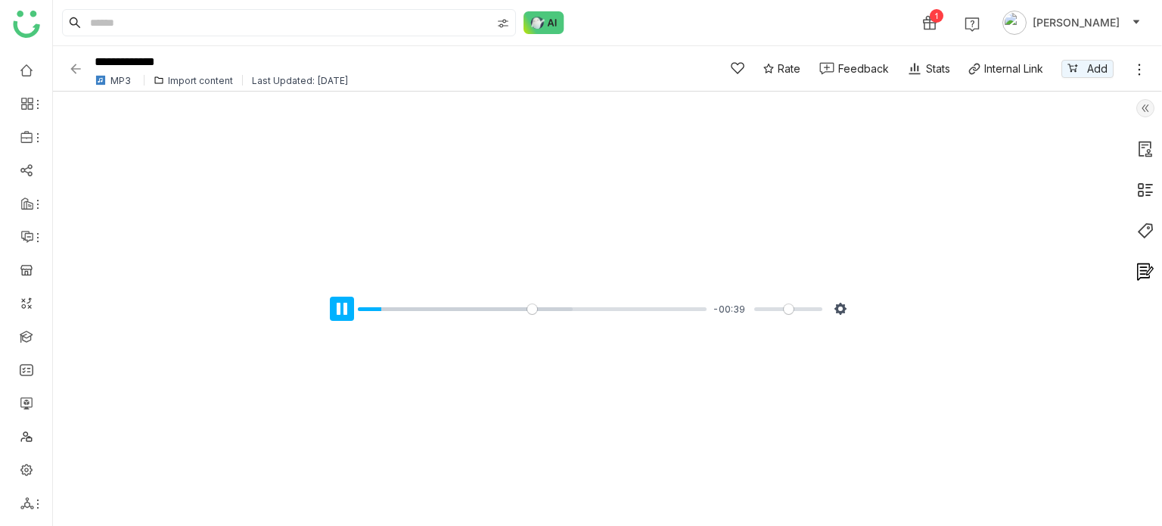
type input "****"
drag, startPoint x: 332, startPoint y: 306, endPoint x: 496, endPoint y: 283, distance: 165.7
click at [331, 305] on button "Pause Play" at bounding box center [342, 308] width 24 height 24
type input "*****"
type input "****"
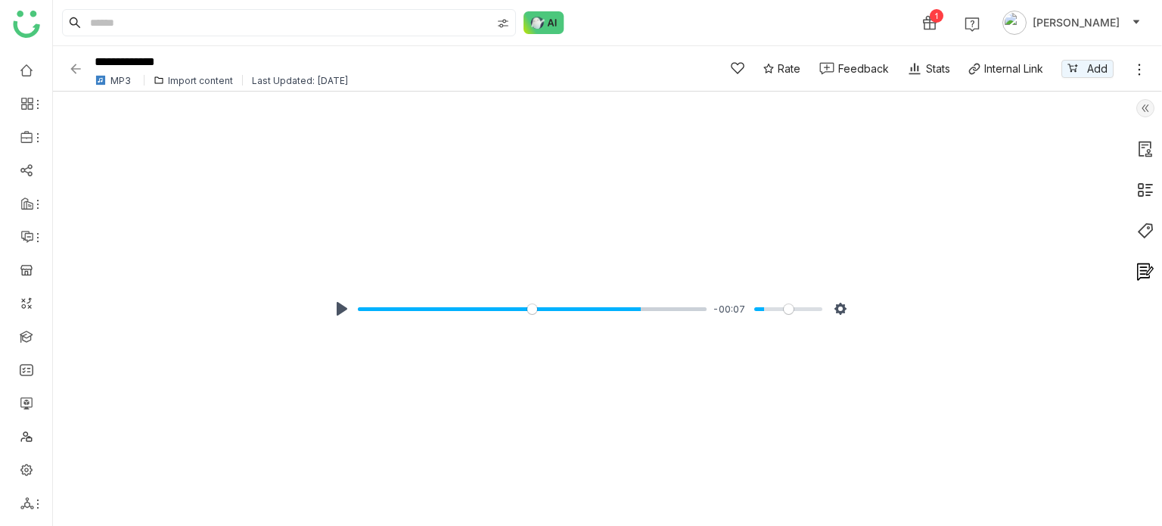
click at [768, 310] on input "Volume" at bounding box center [788, 309] width 68 height 14
click at [346, 307] on button "Pause Play" at bounding box center [342, 308] width 24 height 24
type input "*****"
click at [192, 84] on div "Import content" at bounding box center [200, 80] width 65 height 11
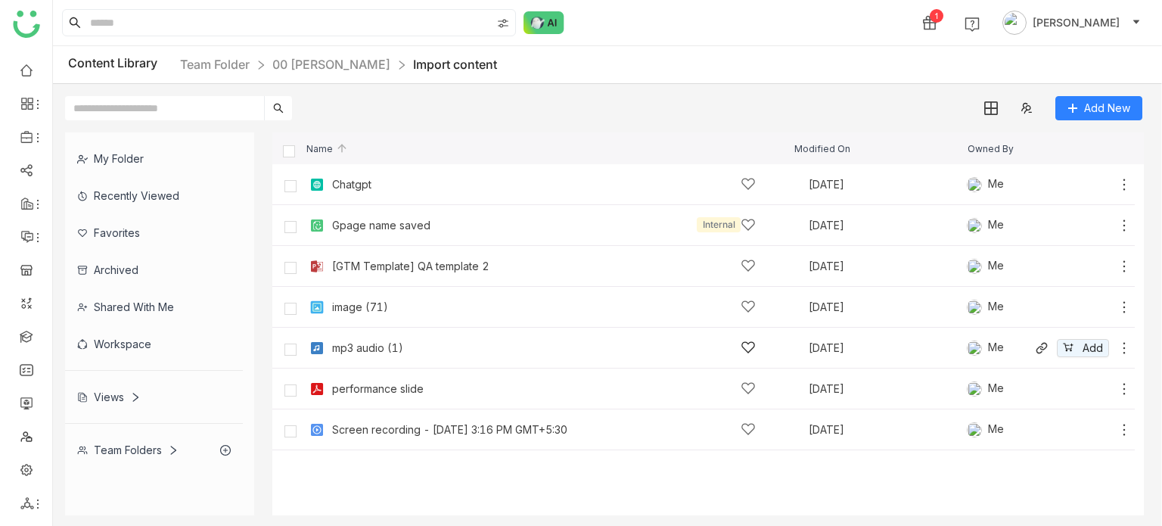
click at [1122, 345] on icon at bounding box center [1123, 347] width 15 height 15
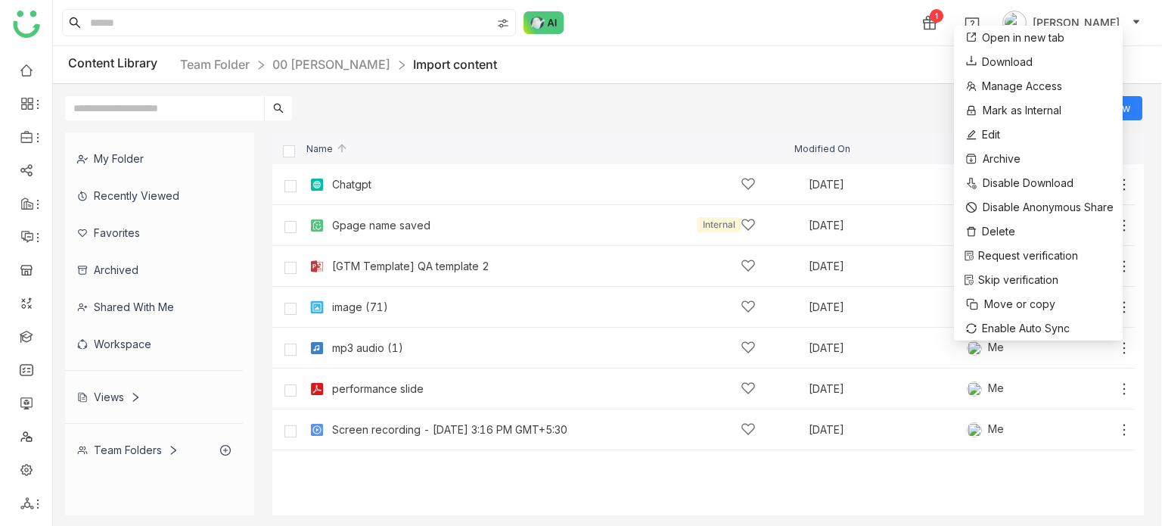
click at [628, 93] on div "Add New" at bounding box center [603, 102] width 1101 height 36
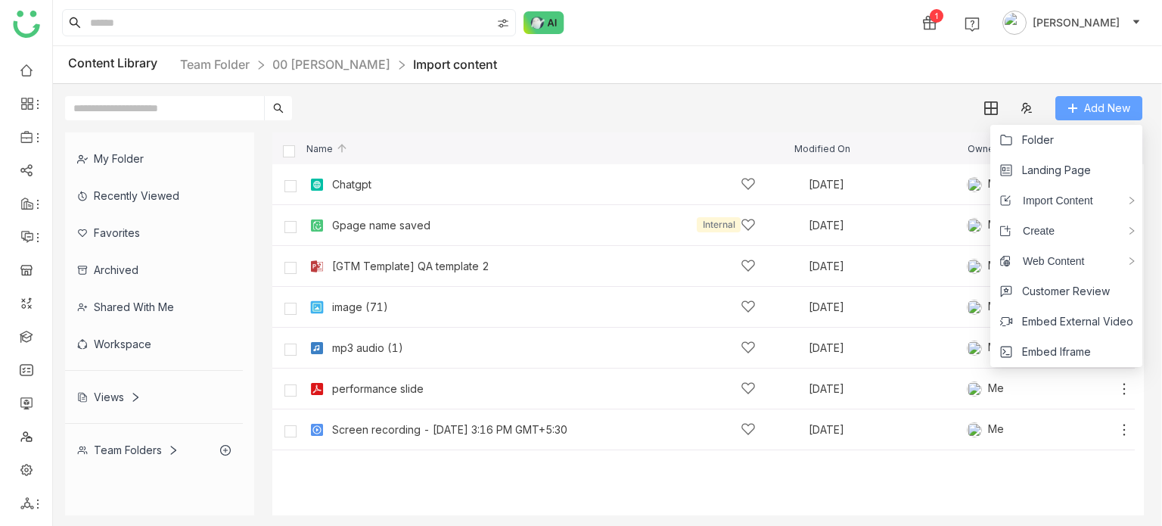
click at [1128, 100] on span "Add New" at bounding box center [1107, 108] width 46 height 17
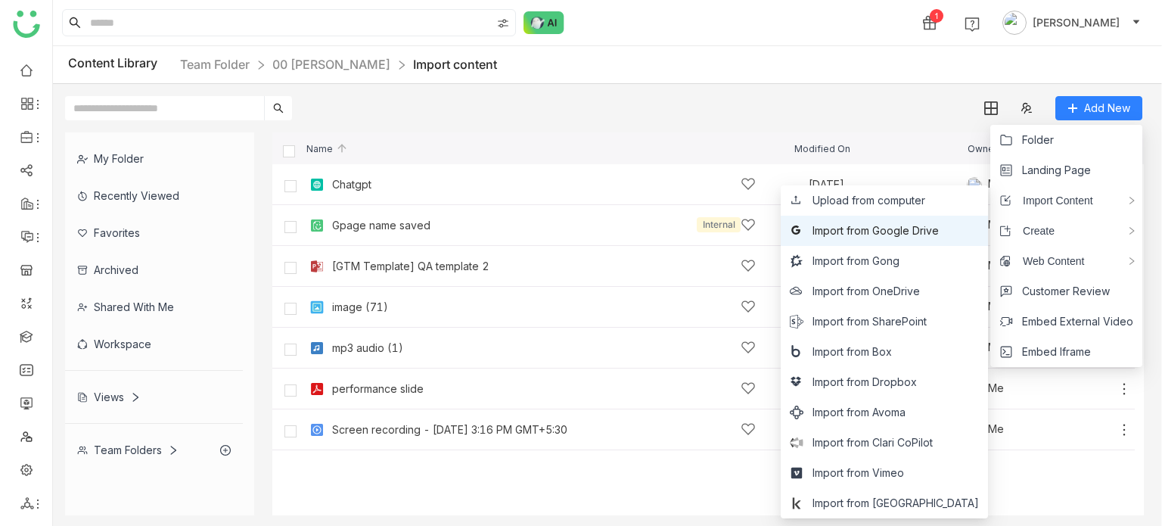
click at [913, 228] on span "Import from Google Drive" at bounding box center [875, 230] width 126 height 17
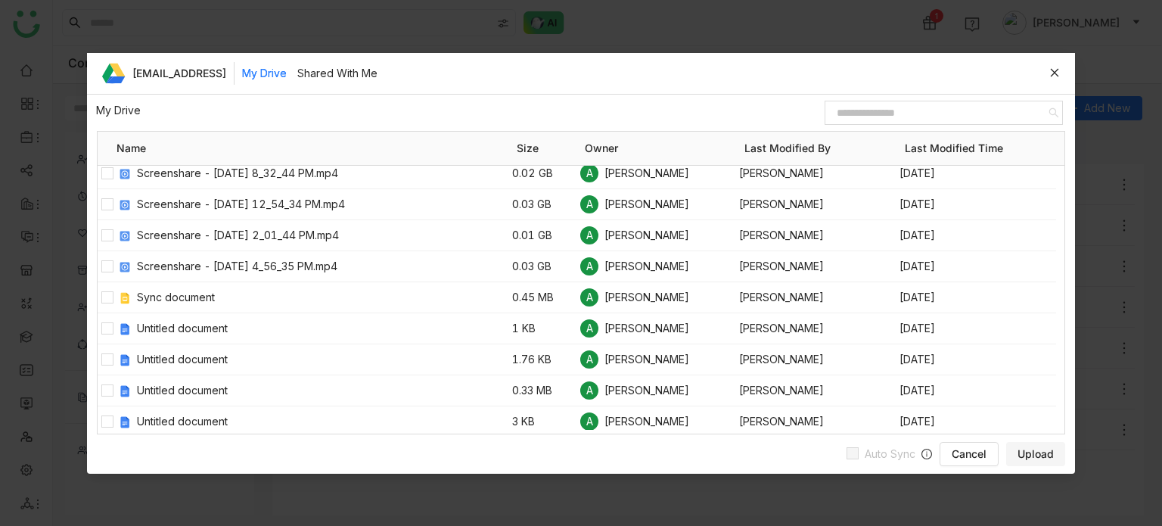
scroll to position [1445, 0]
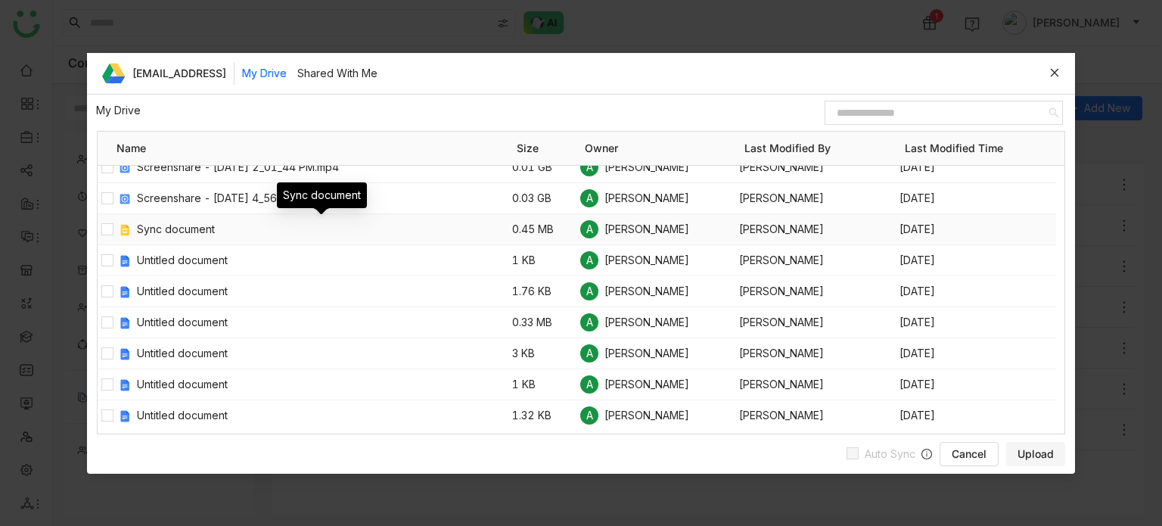
click at [149, 224] on span "Sync document" at bounding box center [324, 229] width 375 height 17
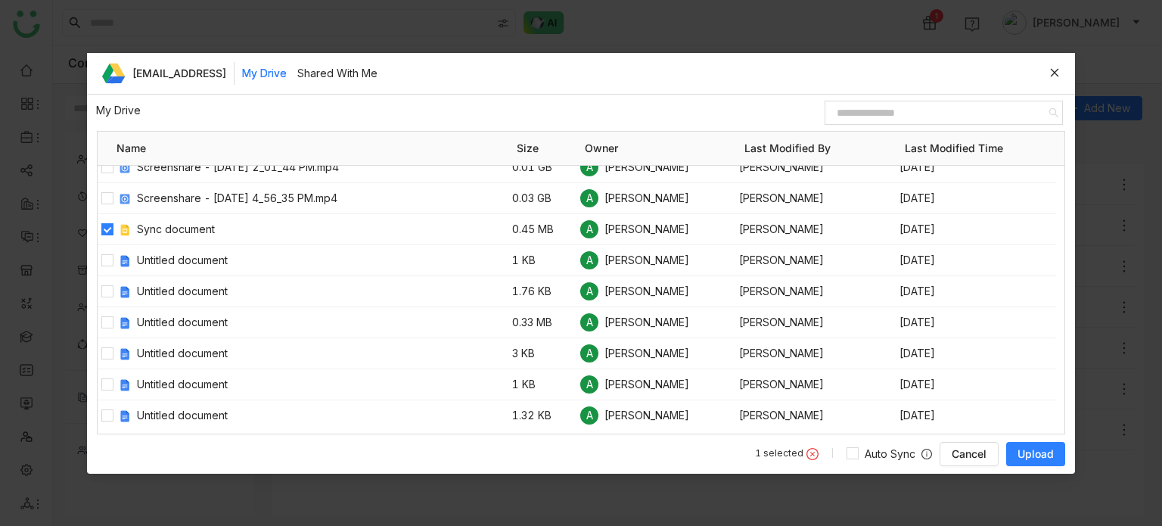
click at [1040, 449] on span "Upload" at bounding box center [1035, 453] width 36 height 15
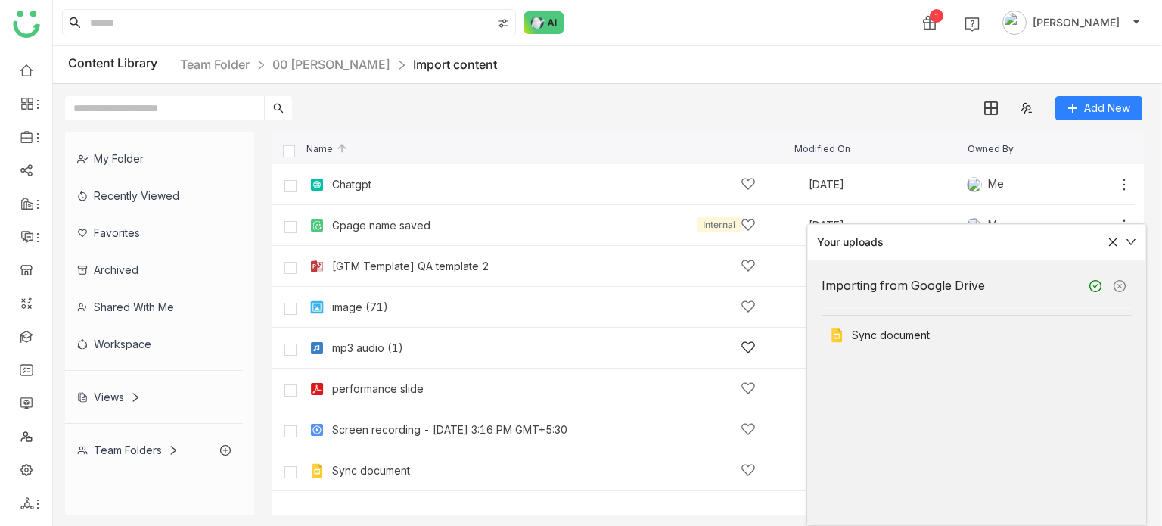
drag, startPoint x: 1040, startPoint y: 449, endPoint x: 399, endPoint y: 350, distance: 649.0
click at [399, 350] on div "Name Modified On Owned By Chatgpt Sep 30, 2025 Me Add Gpage name saved Internal…" at bounding box center [707, 323] width 871 height 383
click at [606, 157] on div "Name Modified On Owned By" at bounding box center [707, 148] width 871 height 32
click at [1113, 238] on icon at bounding box center [1112, 242] width 11 height 11
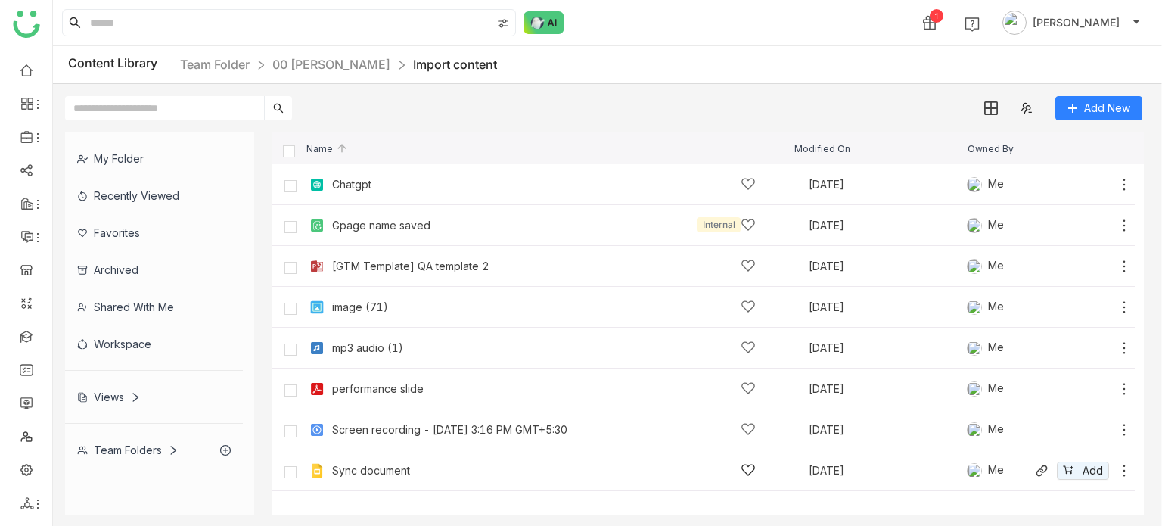
click at [1123, 463] on icon at bounding box center [1123, 470] width 15 height 15
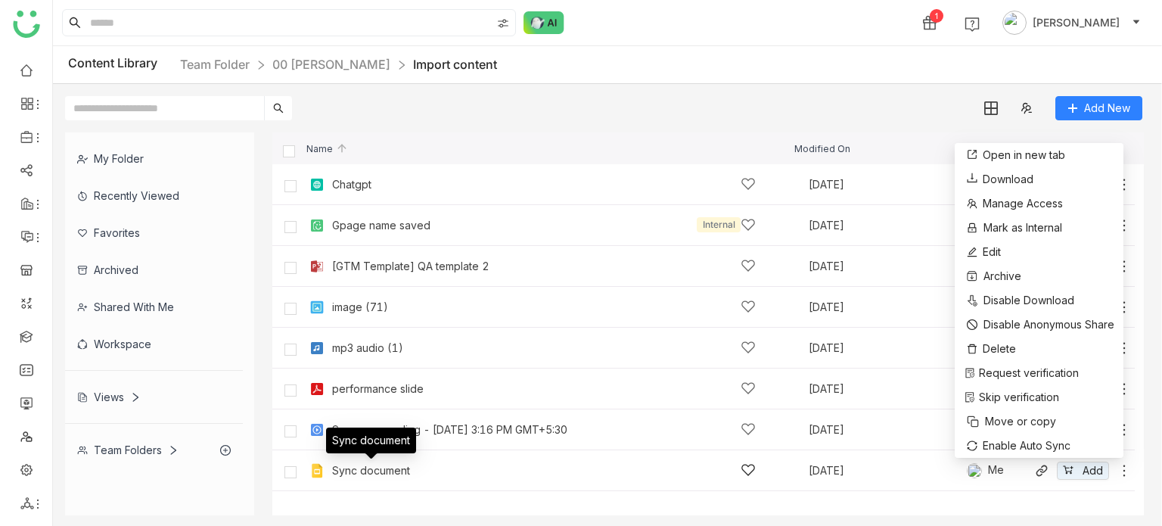
click at [390, 473] on div "Sync document" at bounding box center [371, 470] width 78 height 12
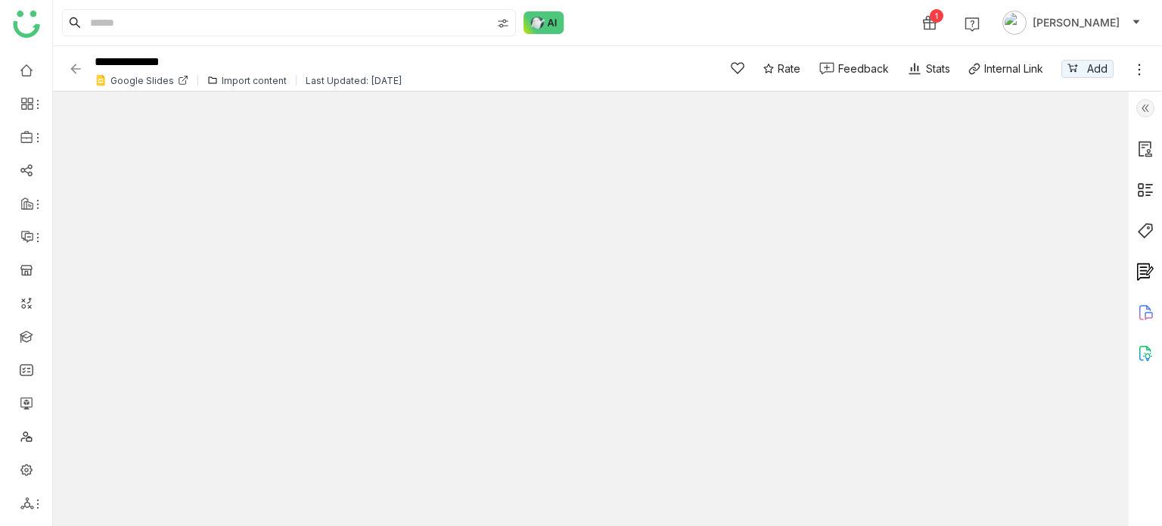
click at [1137, 66] on icon at bounding box center [1139, 69] width 15 height 15
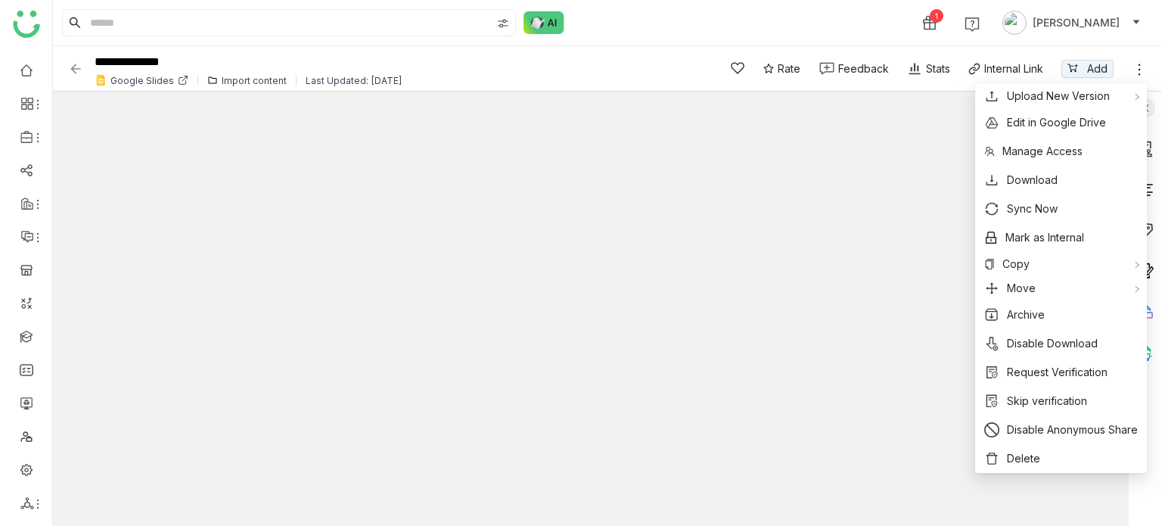
click at [74, 63] on img at bounding box center [75, 68] width 15 height 15
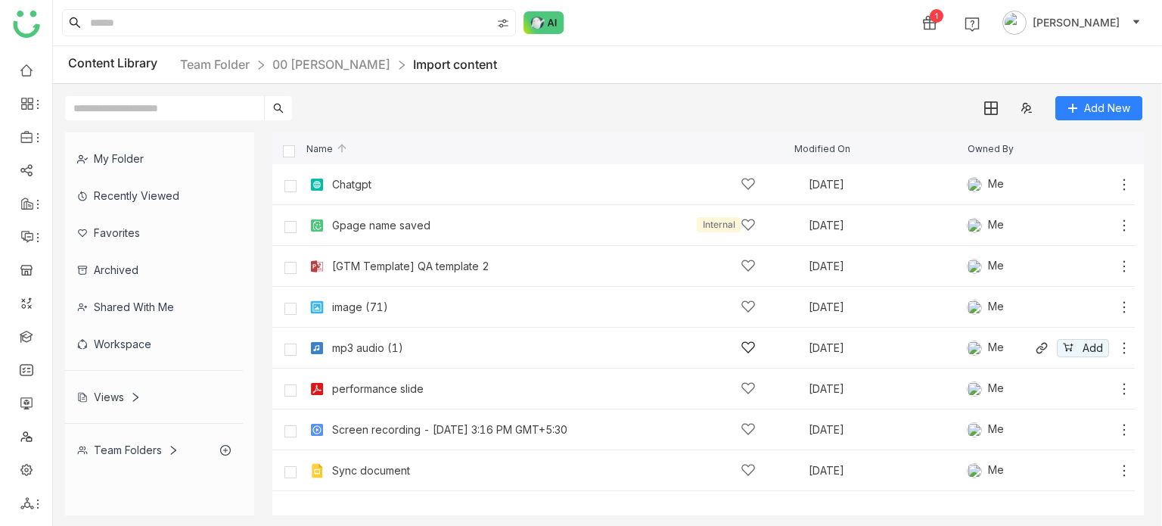
click at [484, 337] on div "mp3 audio (1) Feb 4, 2025 Me Add" at bounding box center [719, 347] width 826 height 23
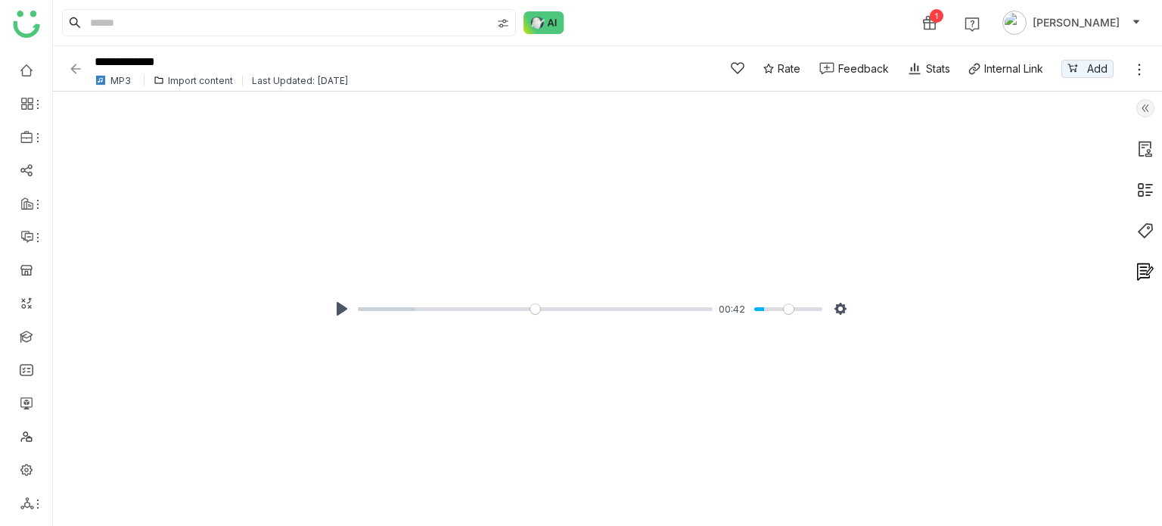
click at [1135, 65] on icon at bounding box center [1139, 69] width 15 height 15
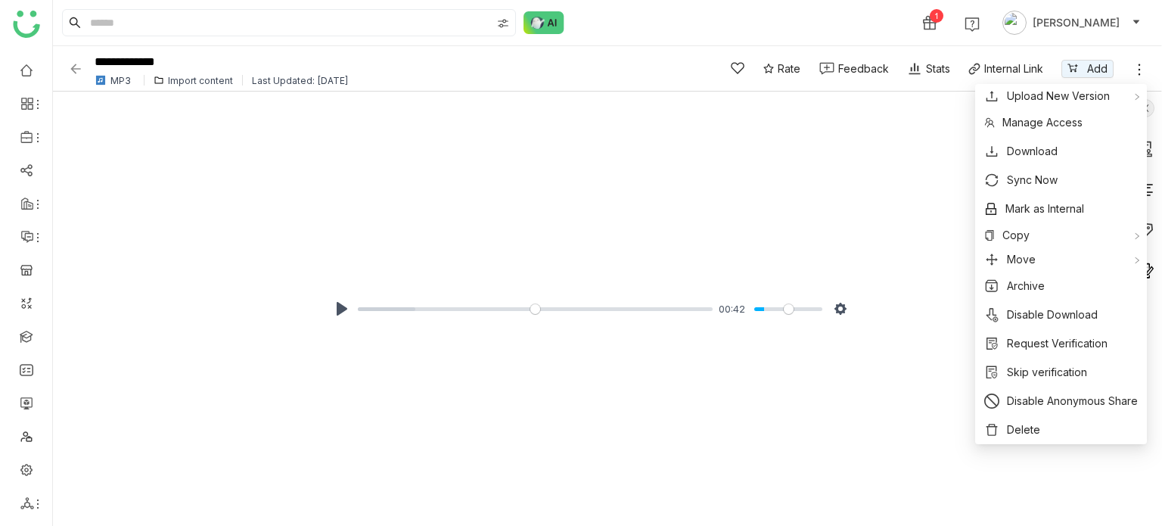
click at [114, 81] on div "MP3" at bounding box center [120, 80] width 20 height 11
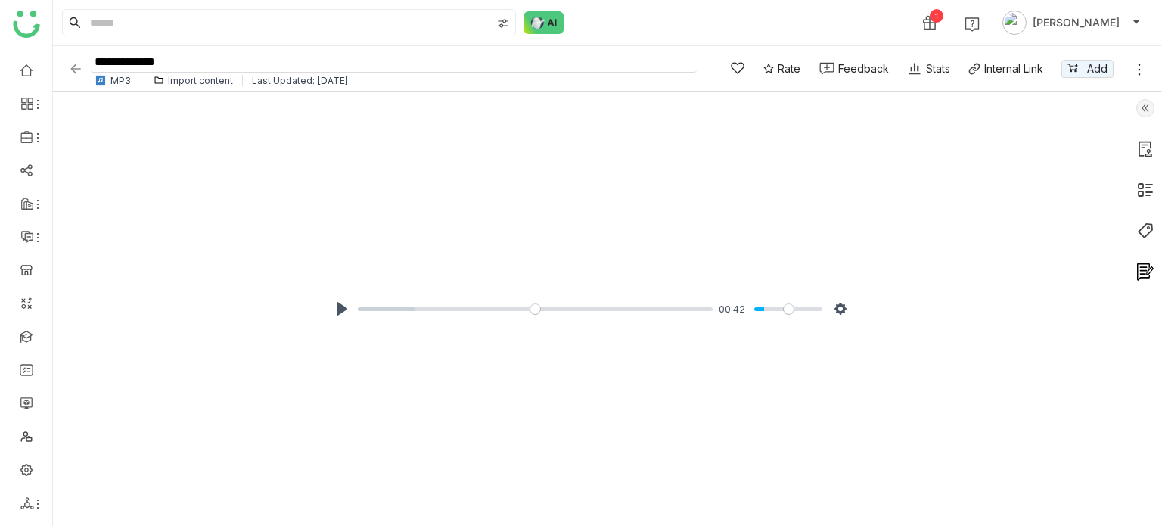
click at [215, 57] on input "**********" at bounding box center [394, 62] width 606 height 20
click at [1150, 145] on img at bounding box center [1145, 149] width 18 height 18
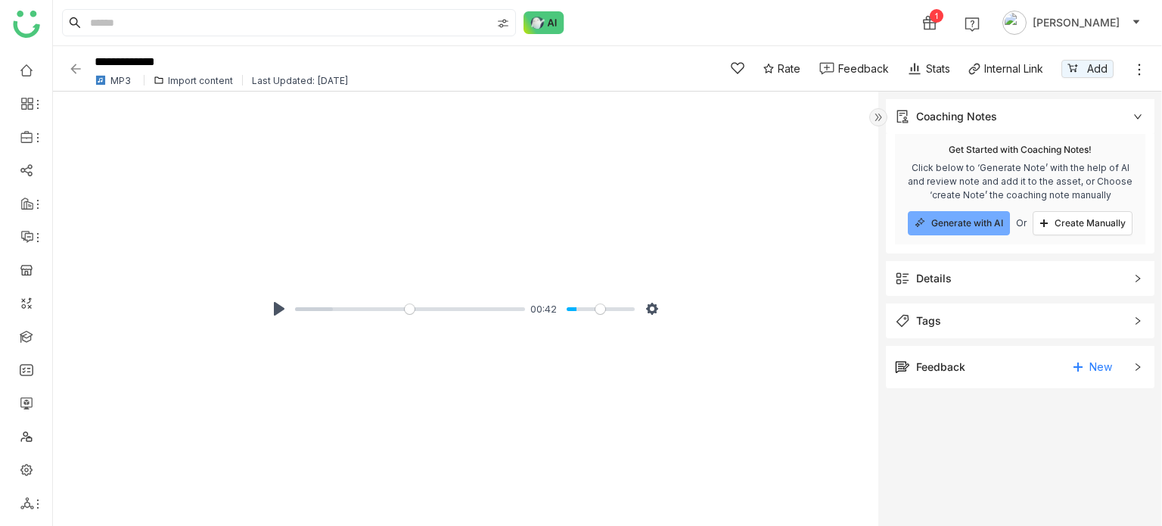
click at [1140, 114] on icon at bounding box center [1137, 116] width 9 height 9
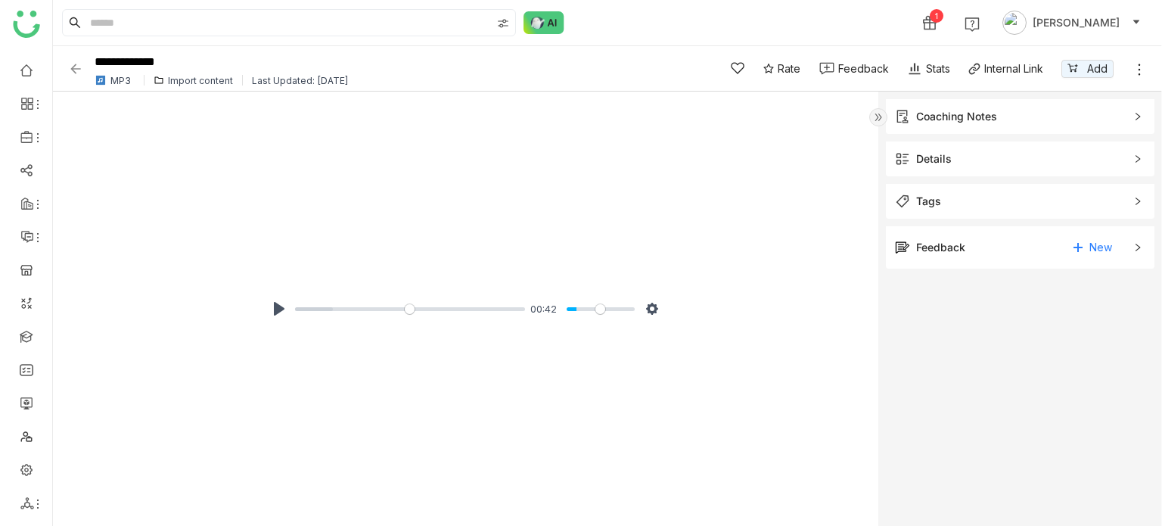
click at [874, 111] on img at bounding box center [878, 117] width 18 height 18
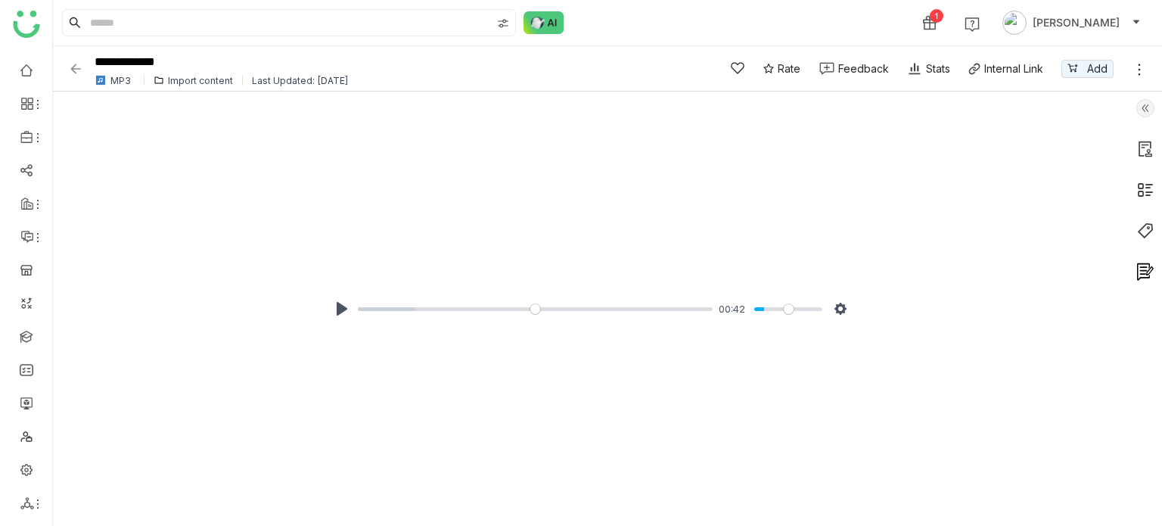
click at [1140, 74] on icon at bounding box center [1139, 69] width 2 height 11
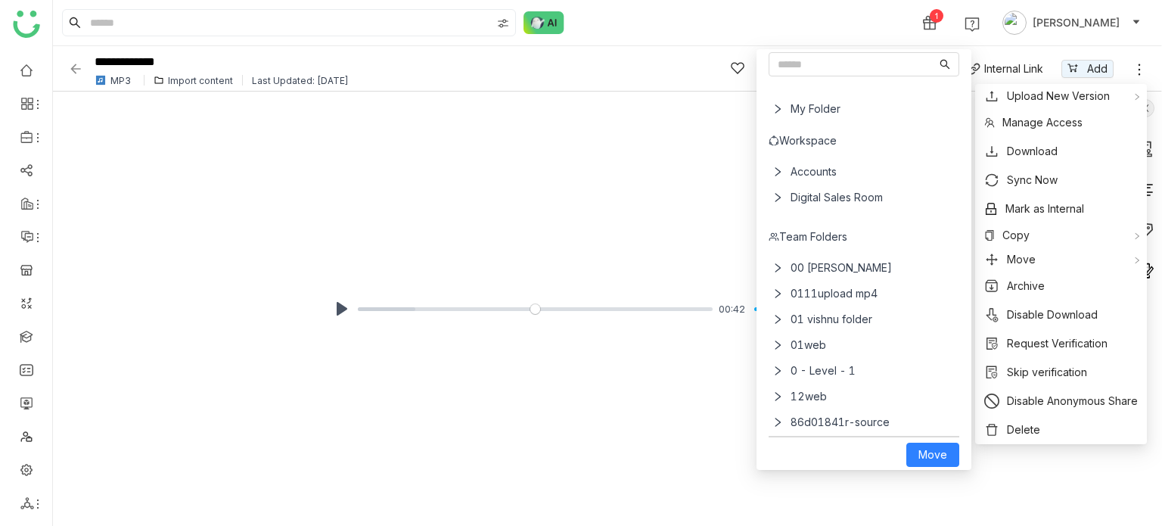
click at [772, 111] on icon at bounding box center [777, 109] width 11 height 11
click at [772, 175] on icon at bounding box center [777, 171] width 11 height 11
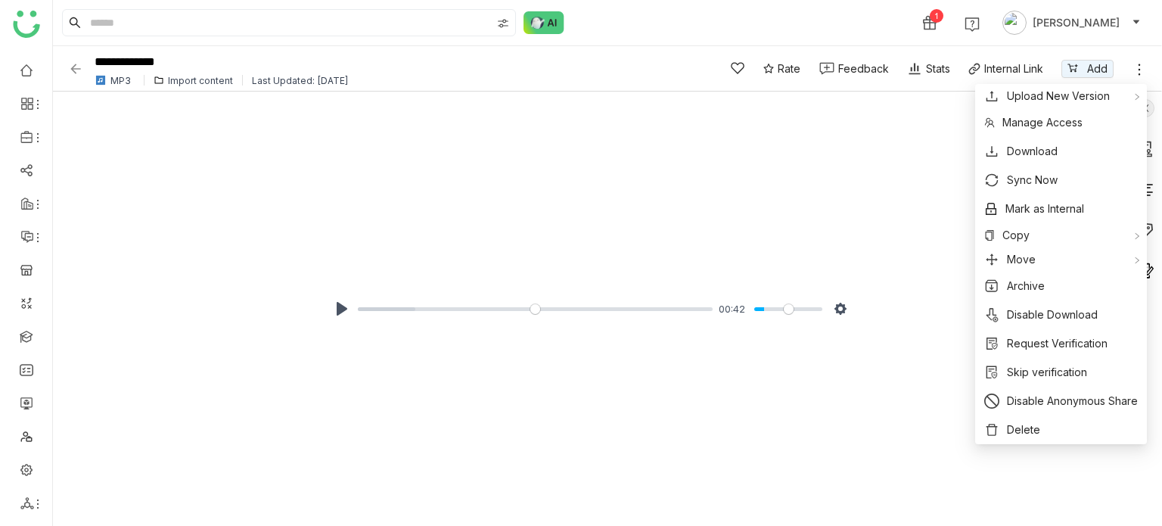
click at [892, 209] on div "Pause Play % buffered 00:00 00:42 Settings Captions Disabled Quality undefined …" at bounding box center [591, 309] width 1076 height 434
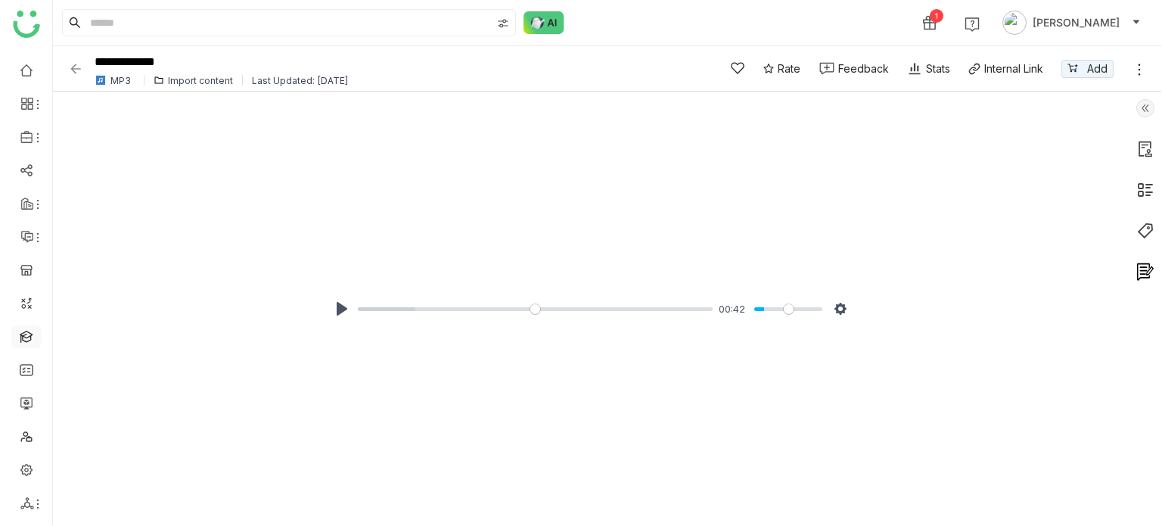
click at [30, 342] on link at bounding box center [27, 335] width 14 height 13
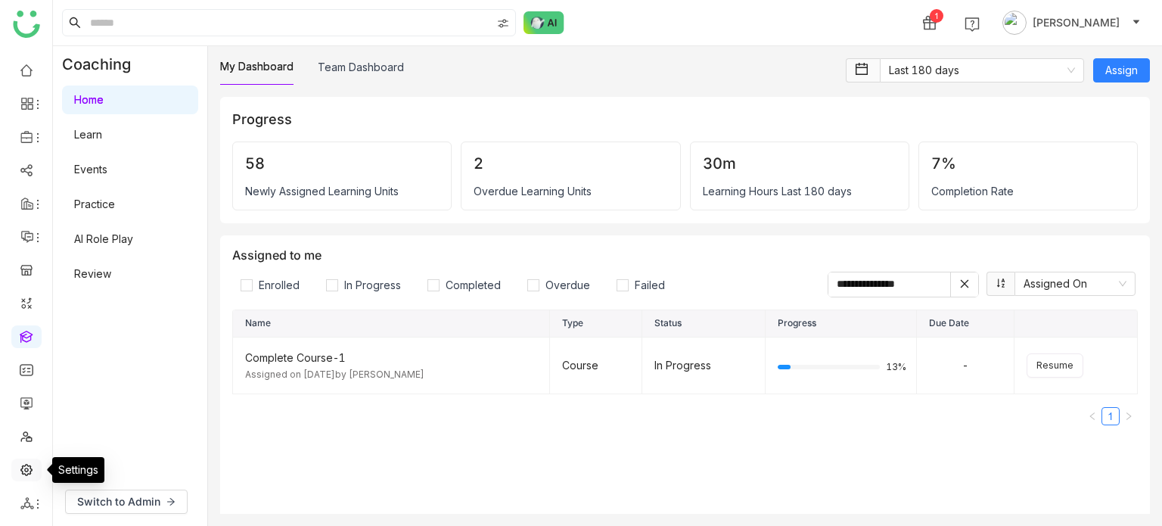
click at [32, 462] on link at bounding box center [27, 468] width 14 height 13
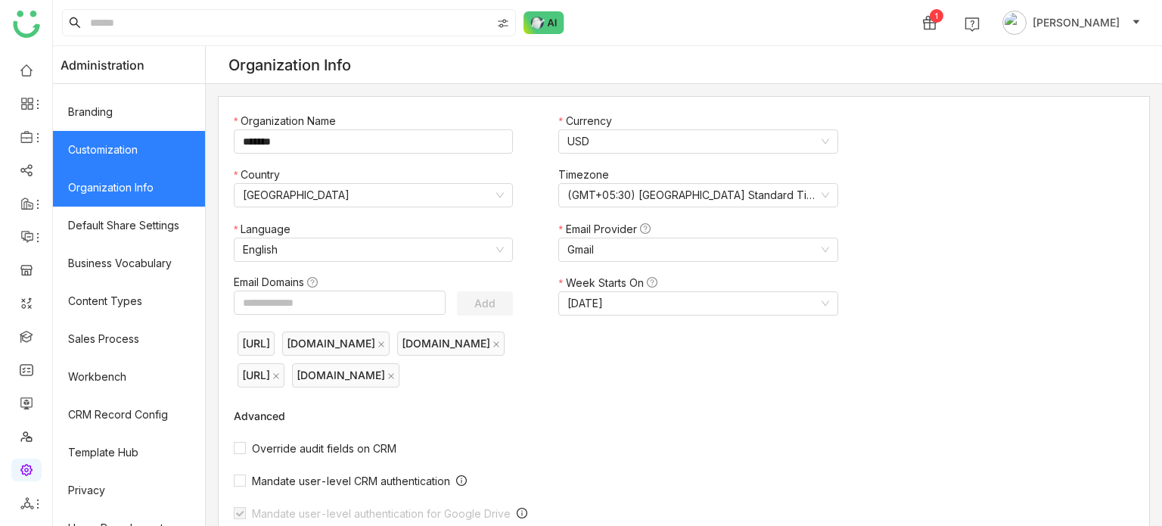
scroll to position [219, 0]
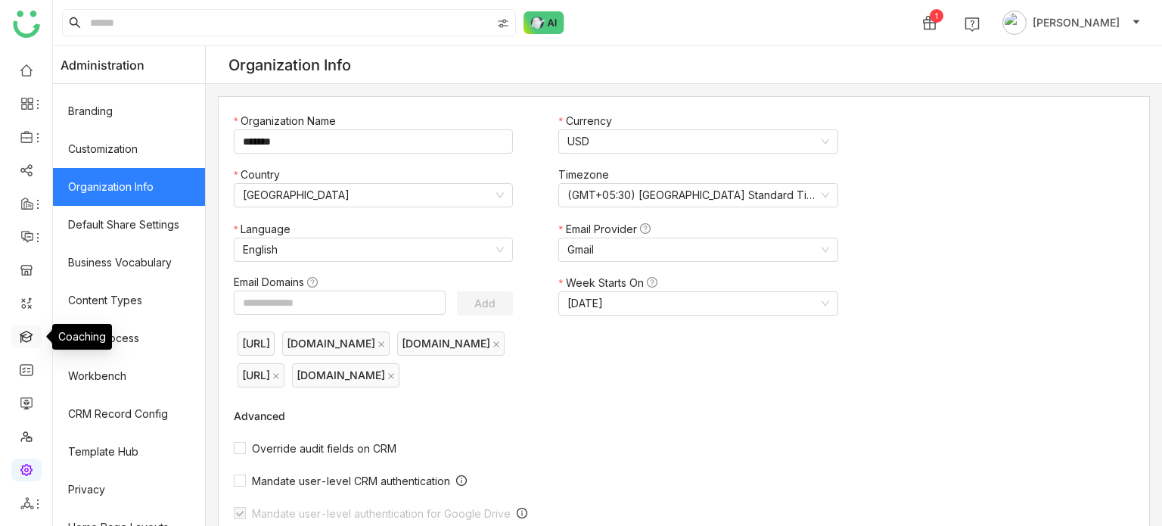
click at [24, 342] on link at bounding box center [27, 335] width 14 height 13
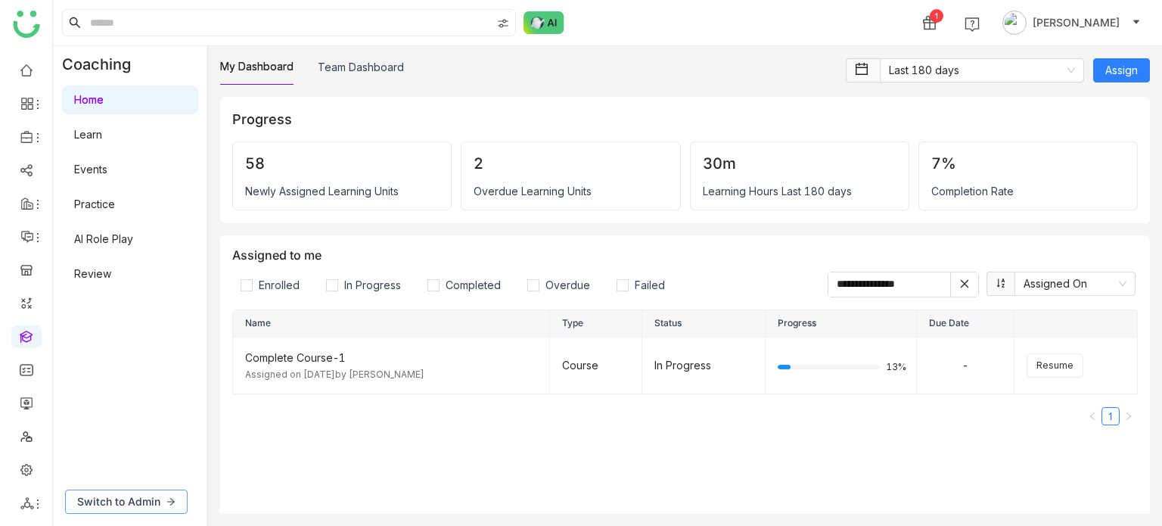
click at [135, 510] on button "Switch to Admin" at bounding box center [126, 501] width 123 height 24
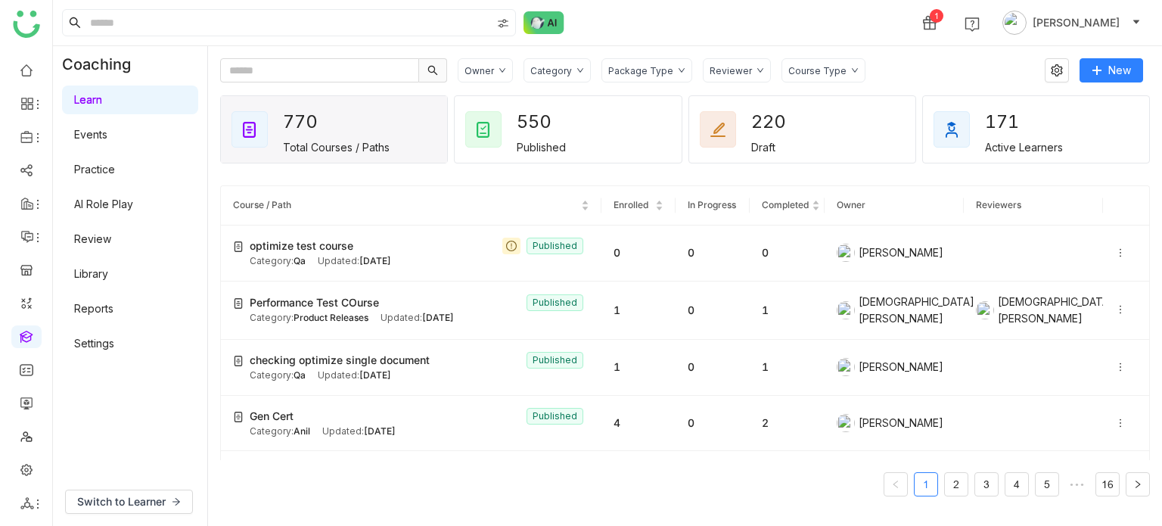
click at [109, 349] on link "Settings" at bounding box center [94, 343] width 40 height 13
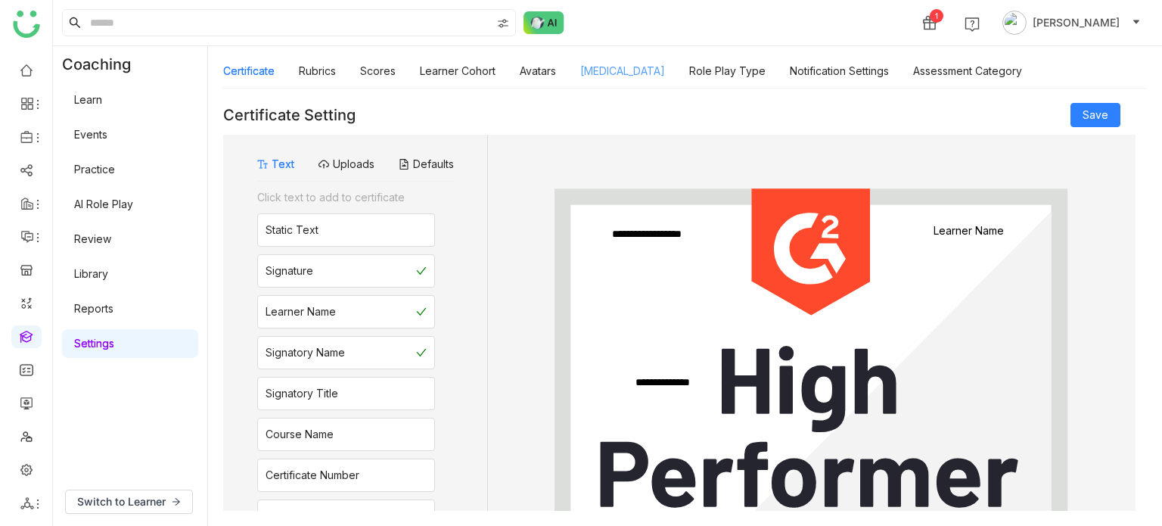
click at [619, 77] on link "Personality Type" at bounding box center [622, 70] width 85 height 13
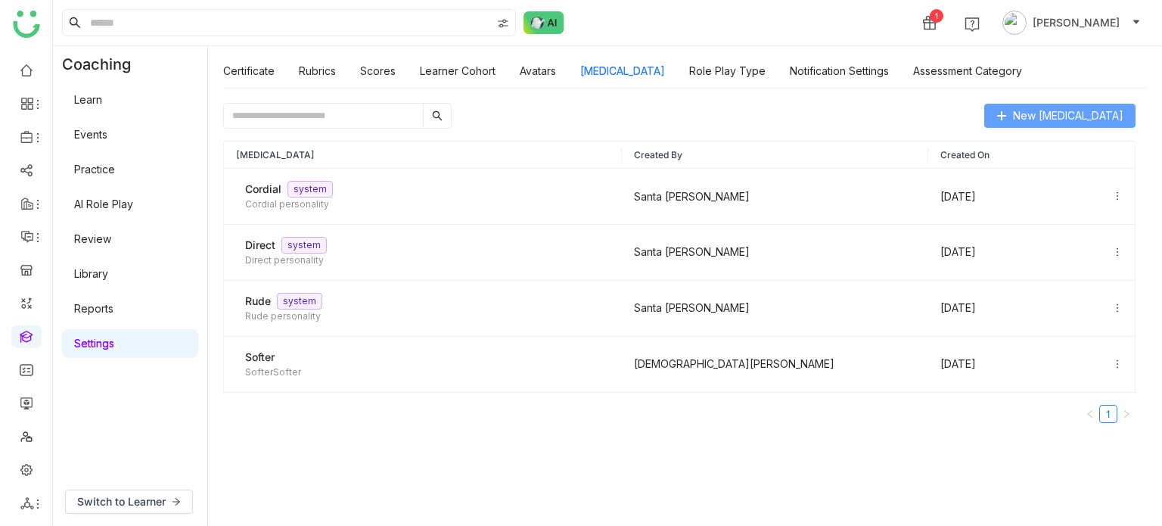
click at [1082, 126] on button "New Personality Type" at bounding box center [1059, 116] width 151 height 24
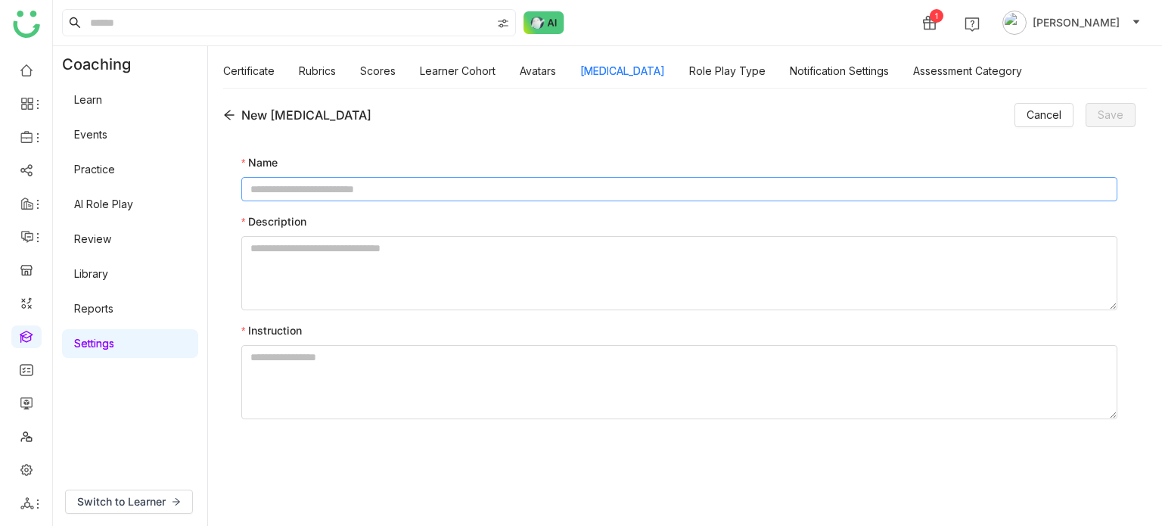
click at [607, 190] on input at bounding box center [679, 189] width 876 height 24
type input "****"
type textarea "*"
type textarea "**********"
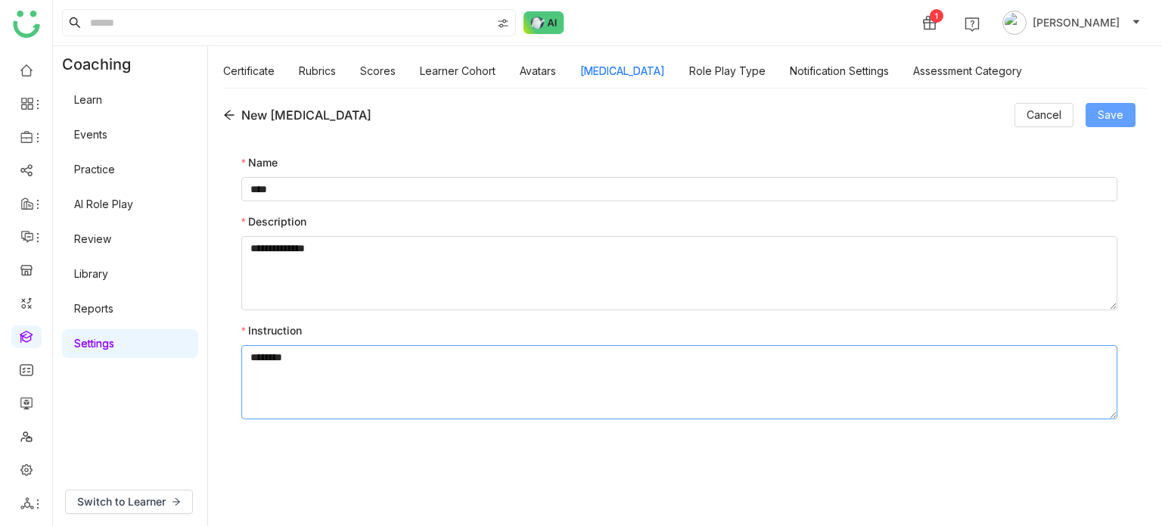
type textarea "********"
click at [1100, 123] on button "Save" at bounding box center [1110, 115] width 50 height 24
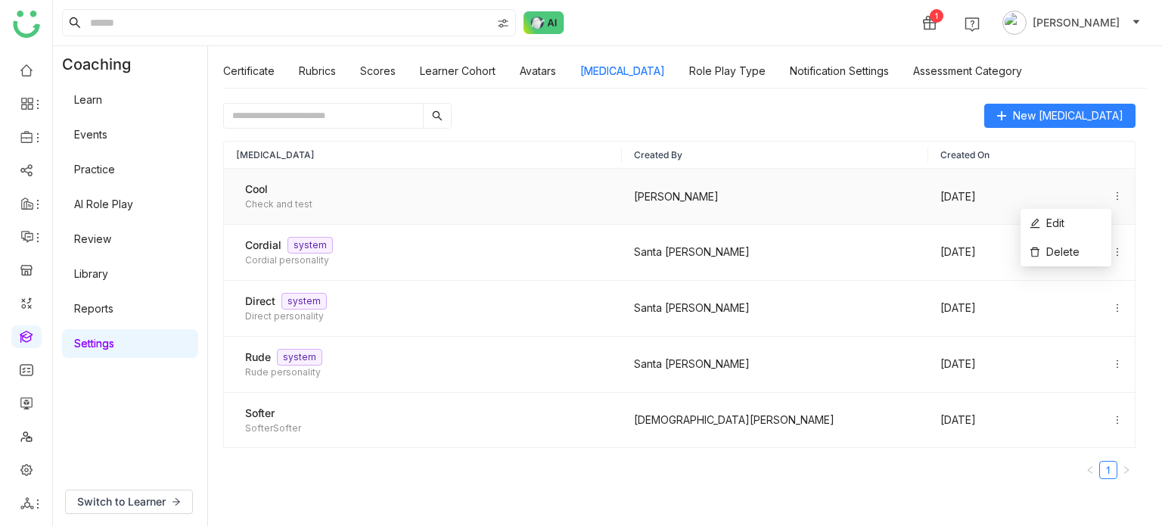
click at [1112, 197] on icon at bounding box center [1117, 196] width 11 height 11
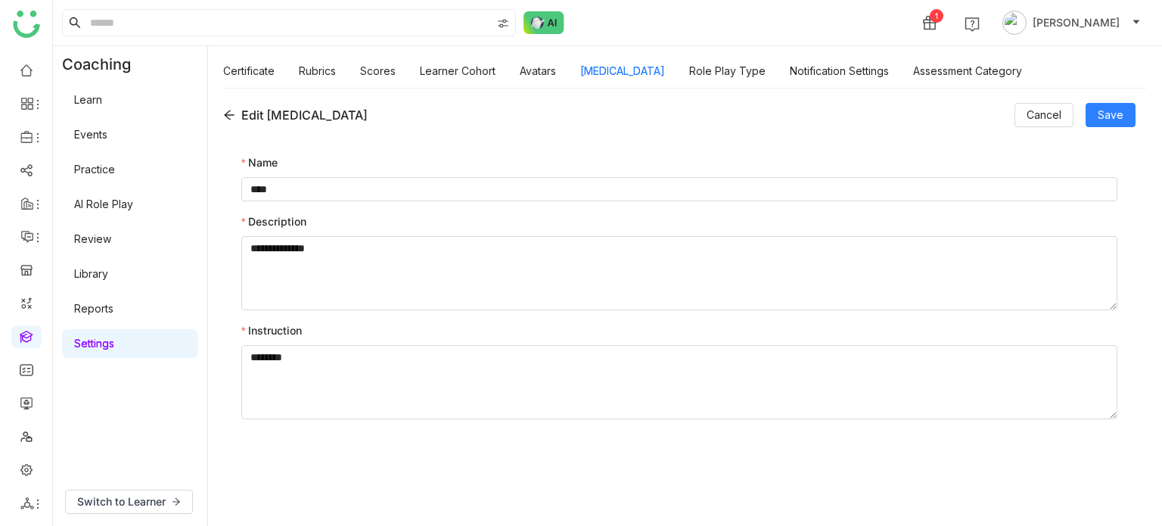
click at [230, 112] on icon at bounding box center [229, 115] width 12 height 12
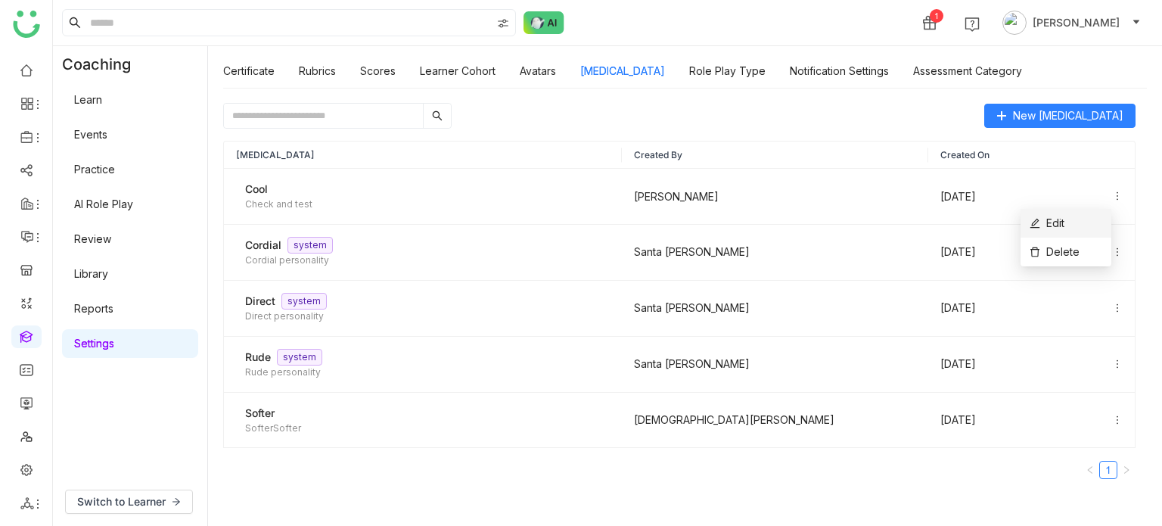
click at [1082, 220] on li "Edit" at bounding box center [1065, 223] width 91 height 29
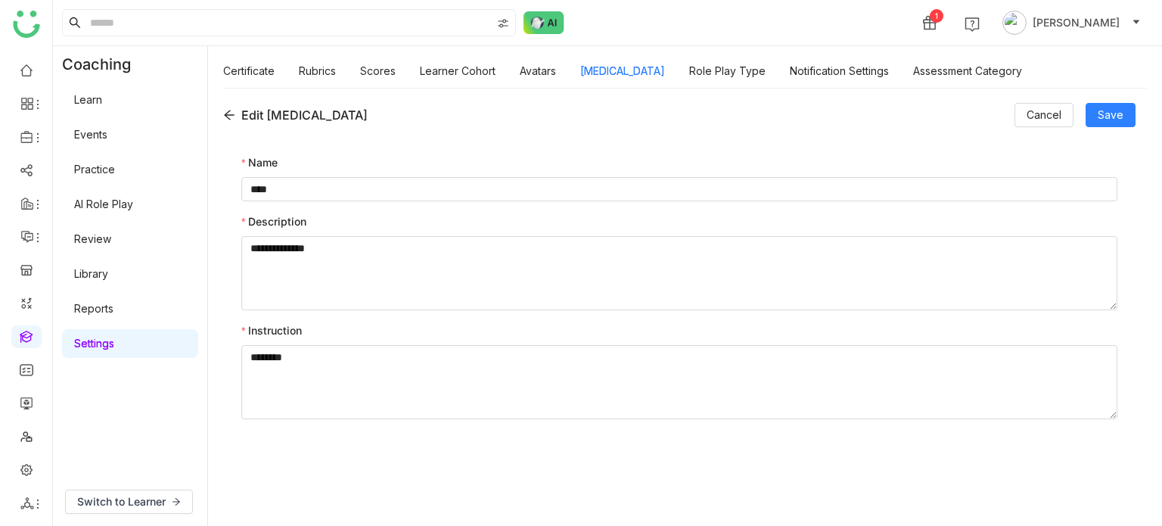
click at [232, 120] on icon at bounding box center [229, 115] width 12 height 12
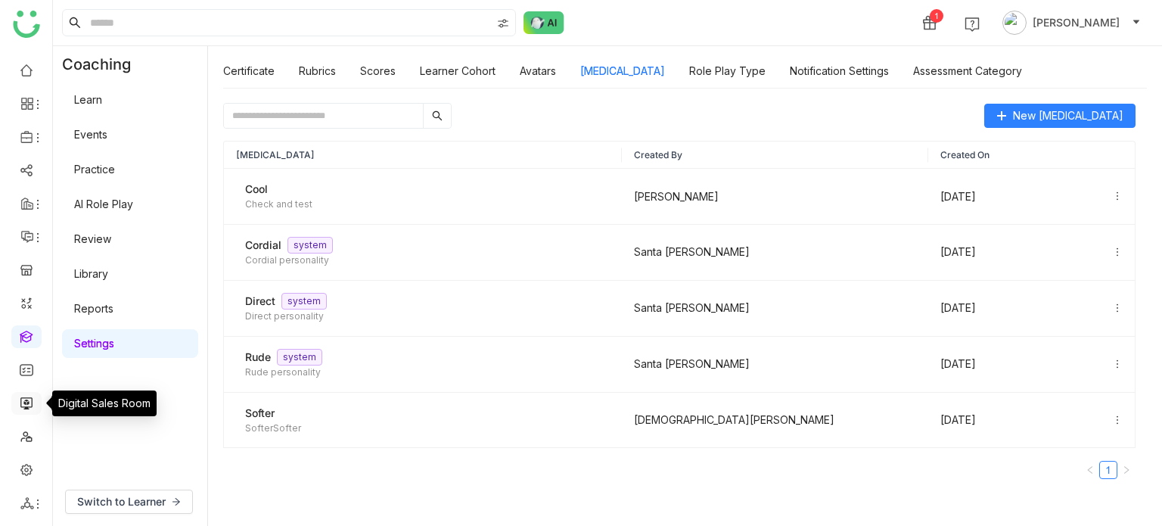
click at [26, 408] on link at bounding box center [27, 402] width 14 height 13
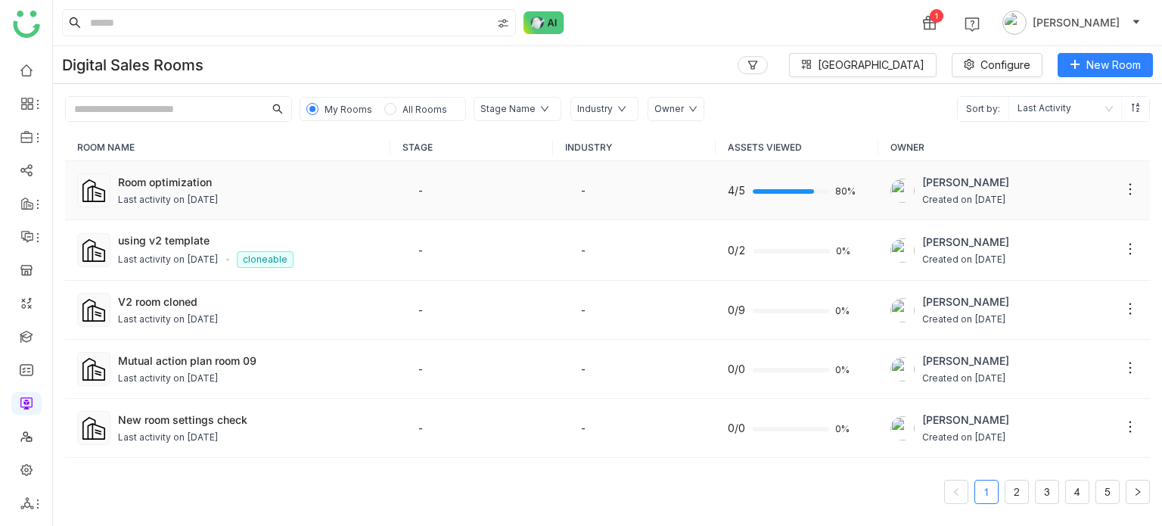
click at [194, 189] on div "Room optimization Last activity on Sep 30, 2025" at bounding box center [248, 190] width 260 height 33
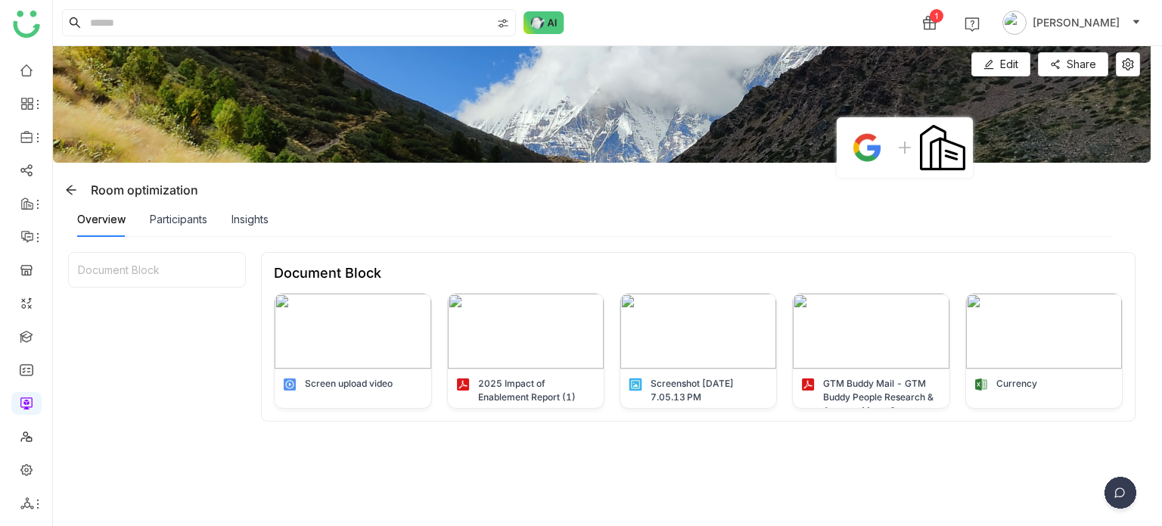
click at [99, 192] on div "Room optimization" at bounding box center [128, 190] width 139 height 24
click at [62, 184] on span at bounding box center [71, 190] width 23 height 12
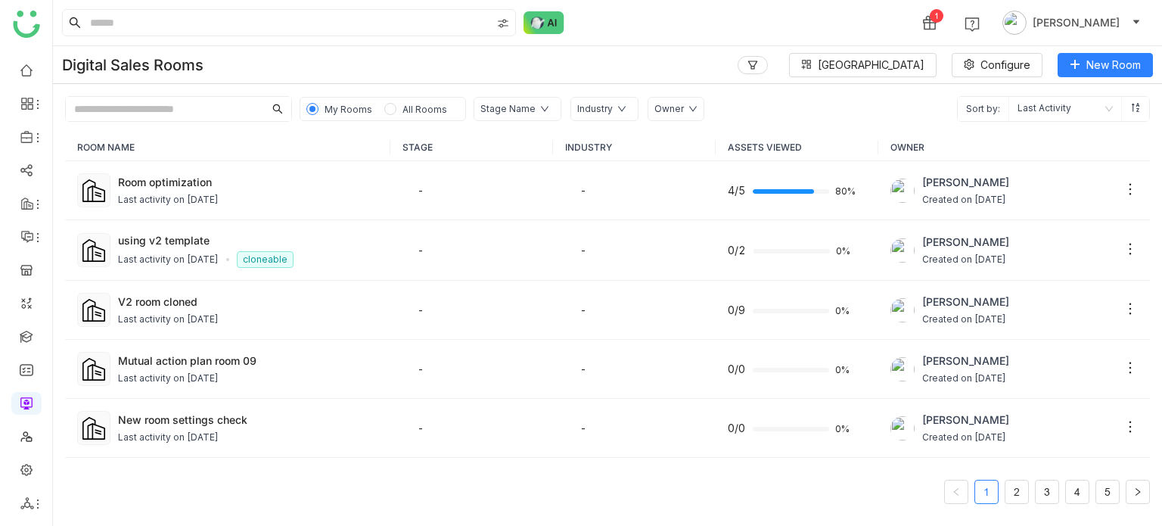
click at [29, 323] on ul at bounding box center [26, 286] width 52 height 477
click at [29, 329] on link at bounding box center [27, 335] width 14 height 13
